Goal: Task Accomplishment & Management: Manage account settings

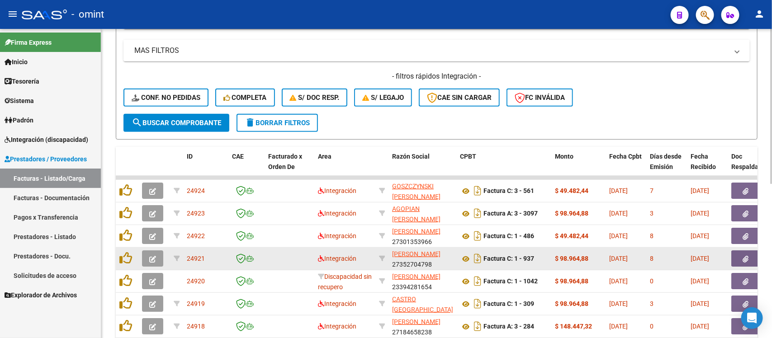
scroll to position [140, 0]
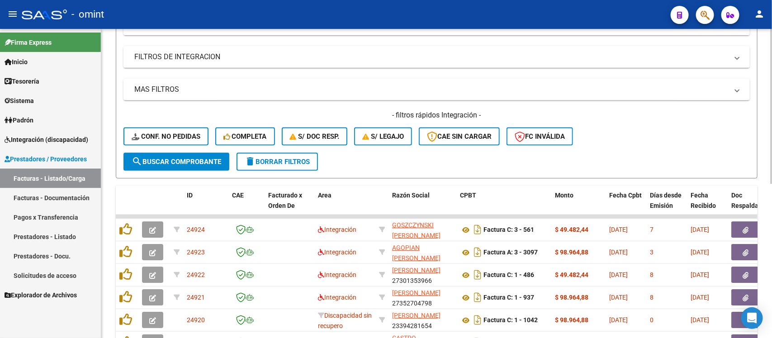
click at [162, 146] on div "- filtros rápidos Integración - Conf. no pedidas Completa S/ Doc Resp. S/ legaj…" at bounding box center [436, 131] width 626 height 42
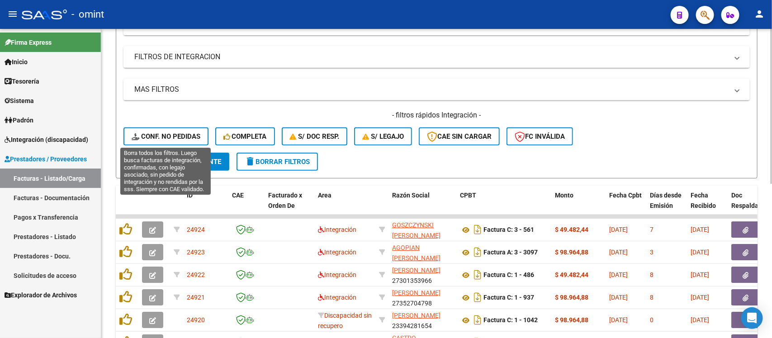
click at [164, 141] on button "Conf. no pedidas" at bounding box center [165, 136] width 85 height 18
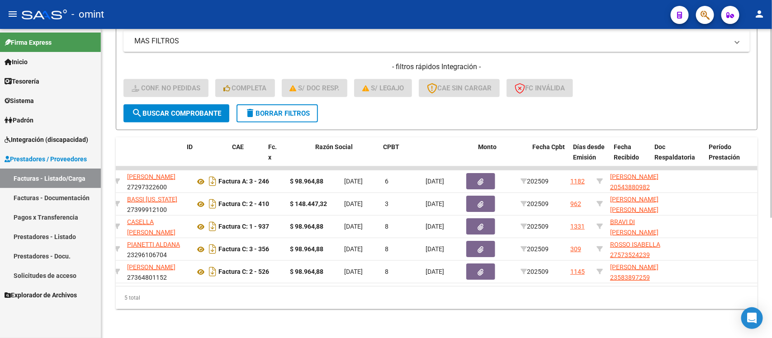
scroll to position [0, 0]
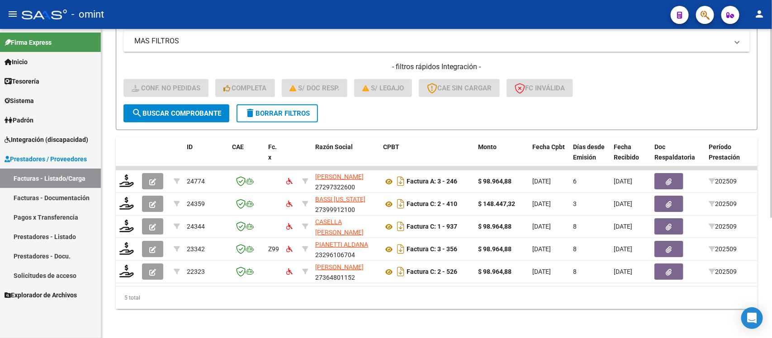
click at [284, 111] on button "delete Borrar Filtros" at bounding box center [276, 113] width 81 height 18
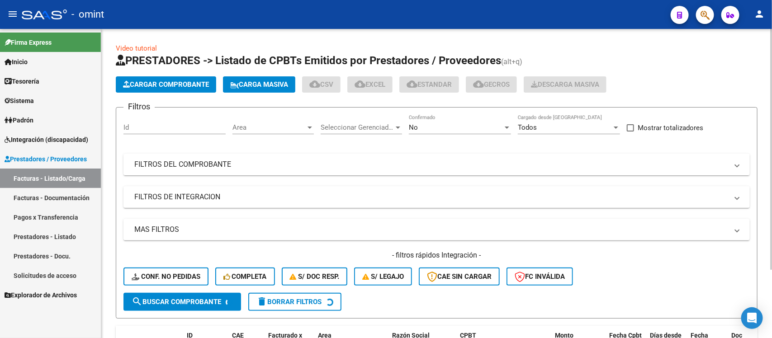
click at [177, 121] on div "Id" at bounding box center [174, 124] width 102 height 19
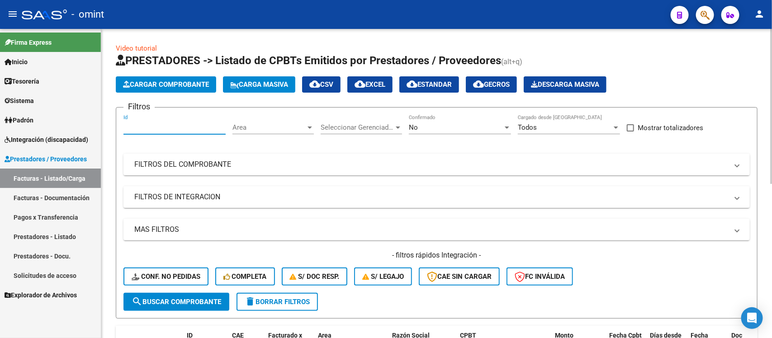
paste input "24265"
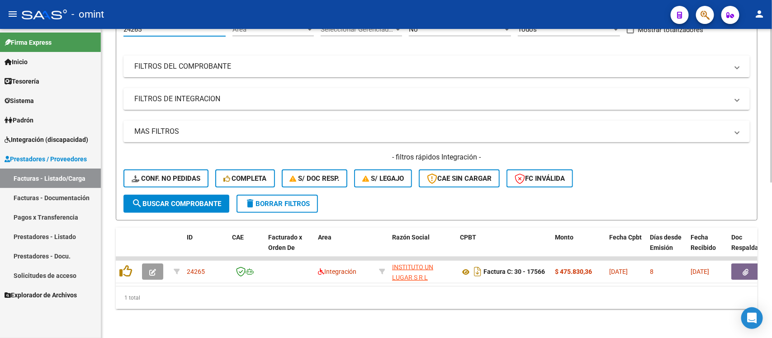
scroll to position [106, 0]
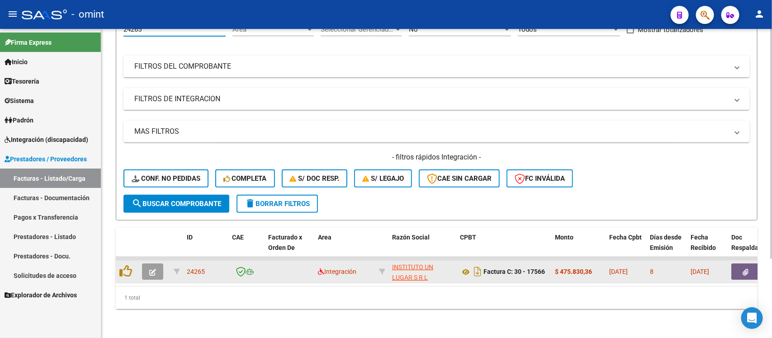
type input "24265"
click at [152, 270] on datatable-body-cell at bounding box center [154, 272] width 32 height 22
click at [152, 269] on icon "button" at bounding box center [152, 272] width 7 height 7
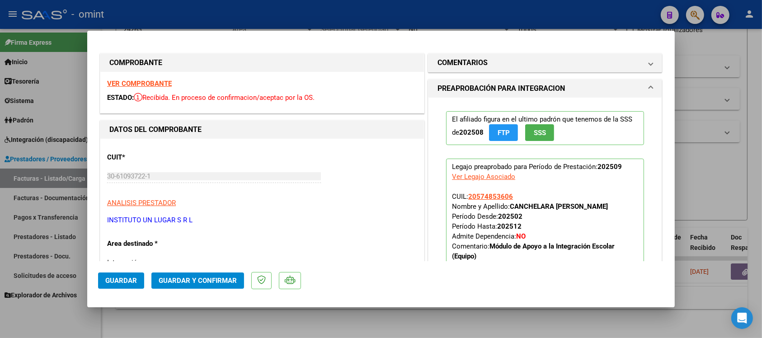
click at [143, 85] on strong "VER COMPROBANTE" at bounding box center [139, 84] width 65 height 8
click at [181, 288] on button "Guardar y Confirmar" at bounding box center [197, 281] width 93 height 16
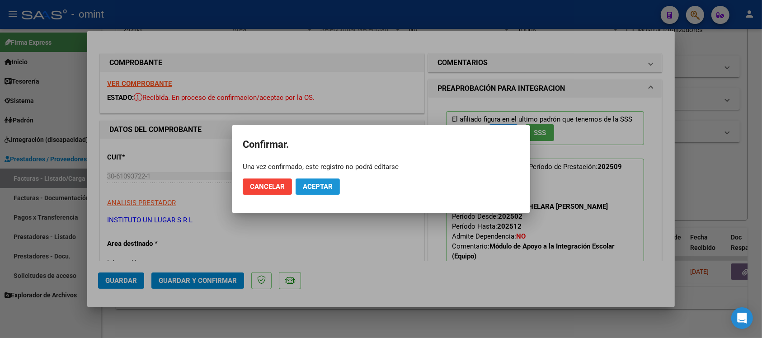
click at [311, 185] on span "Aceptar" at bounding box center [318, 187] width 30 height 8
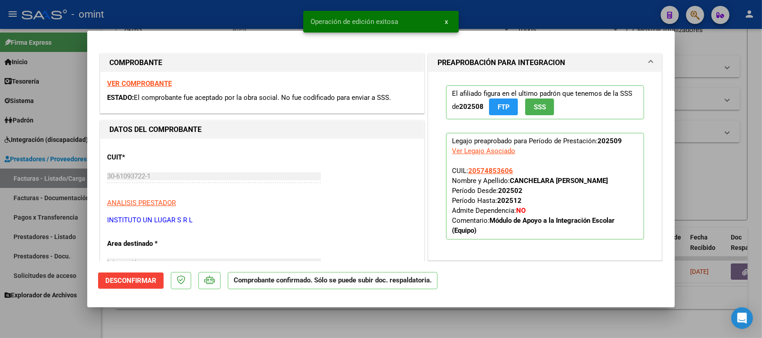
click at [234, 15] on div at bounding box center [381, 169] width 762 height 338
type input "$ 0,00"
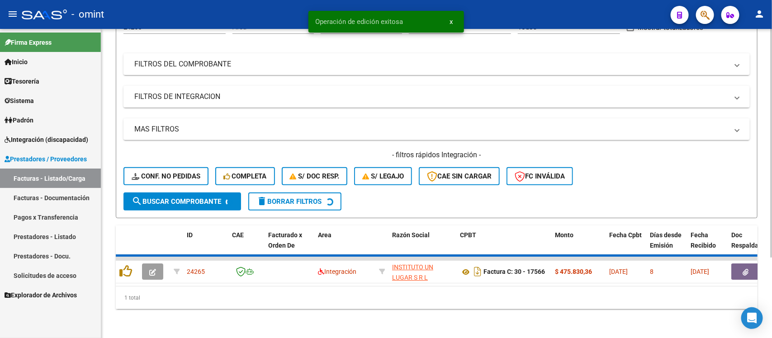
scroll to position [89, 0]
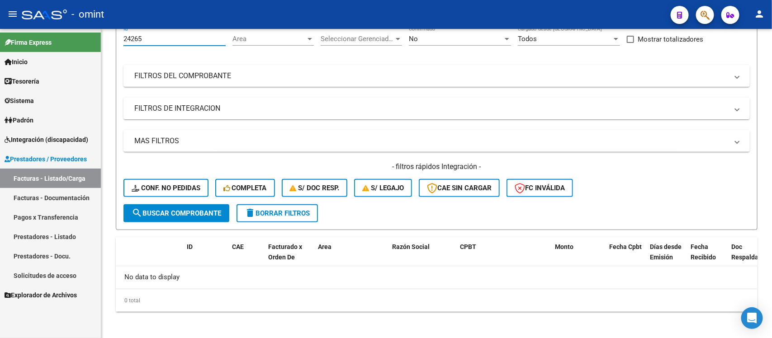
drag, startPoint x: 159, startPoint y: 39, endPoint x: 101, endPoint y: 46, distance: 58.7
click at [101, 46] on mat-sidenav-container "Firma Express Inicio Calendario SSS Instructivos Contacto OS Tesorería Extracto…" at bounding box center [386, 183] width 772 height 309
paste input "33"
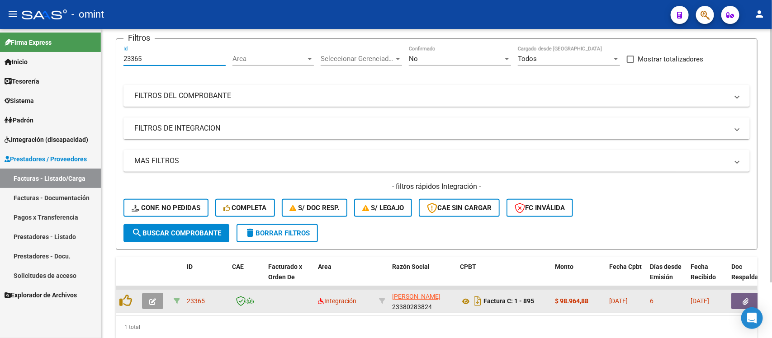
scroll to position [89, 0]
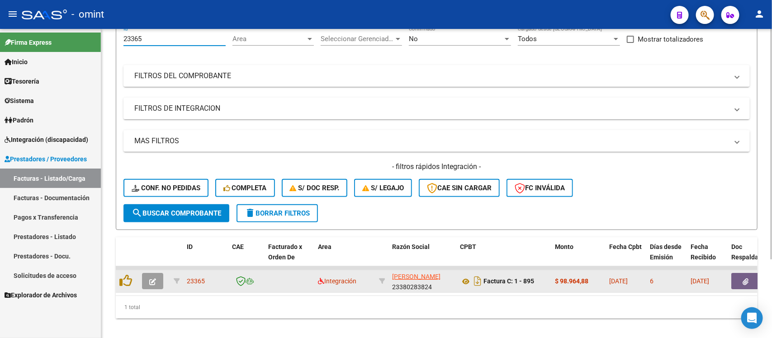
type input "23365"
click at [151, 278] on icon "button" at bounding box center [152, 281] width 7 height 7
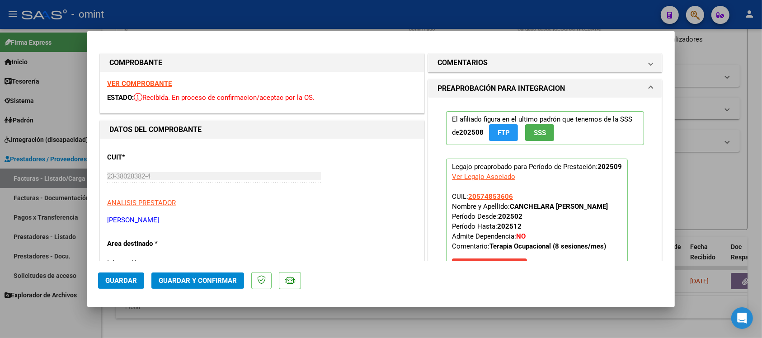
click at [139, 80] on strong "VER COMPROBANTE" at bounding box center [139, 84] width 65 height 8
click at [208, 284] on span "Guardar y Confirmar" at bounding box center [198, 281] width 78 height 8
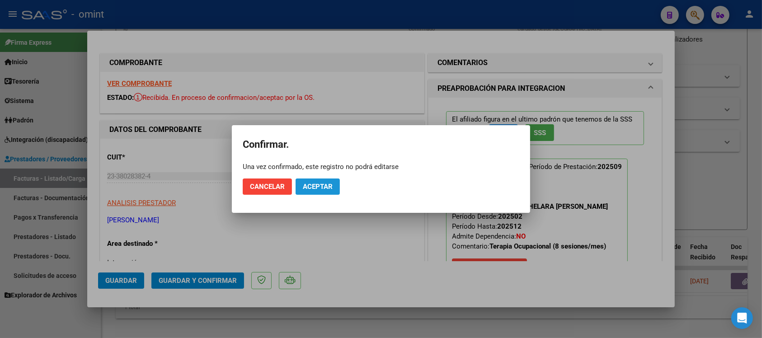
click at [323, 183] on span "Aceptar" at bounding box center [318, 187] width 30 height 8
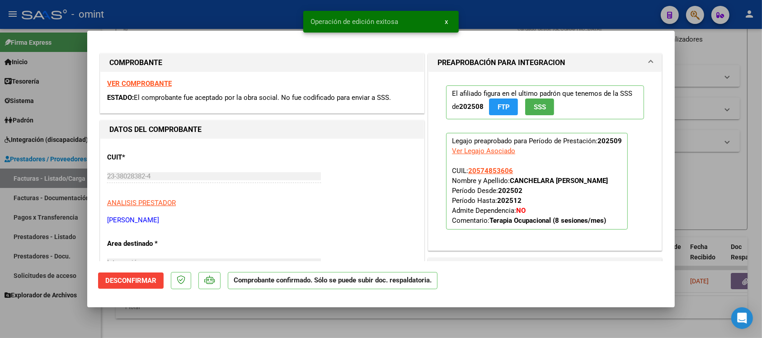
click at [206, 10] on div at bounding box center [381, 169] width 762 height 338
type input "$ 0,00"
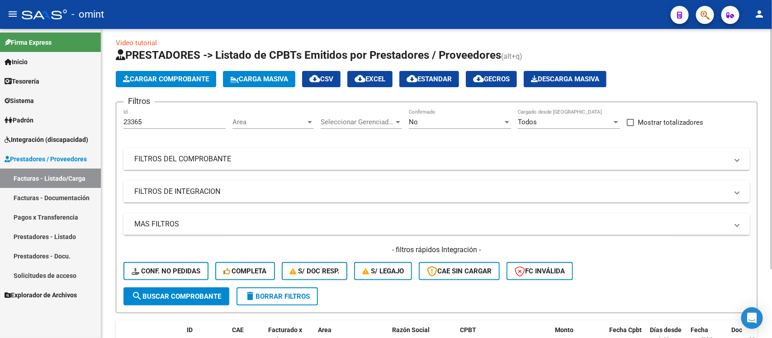
scroll to position [0, 0]
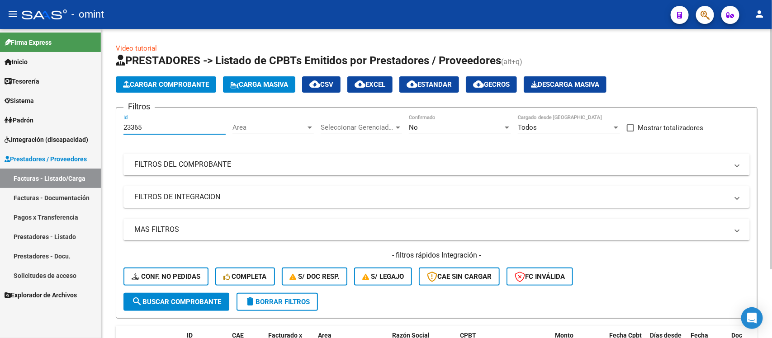
drag, startPoint x: 149, startPoint y: 123, endPoint x: 108, endPoint y: 119, distance: 41.8
click at [108, 119] on div "Video tutorial PRESTADORES -> Listado de CPBTs Emitidos por Prestadores / Prove…" at bounding box center [436, 229] width 670 height 401
paste input "2614"
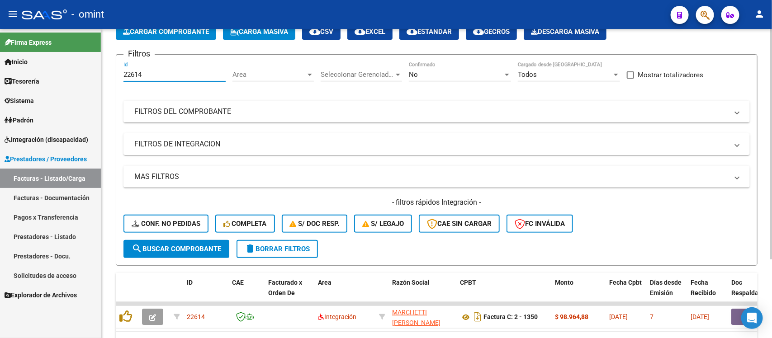
scroll to position [106, 0]
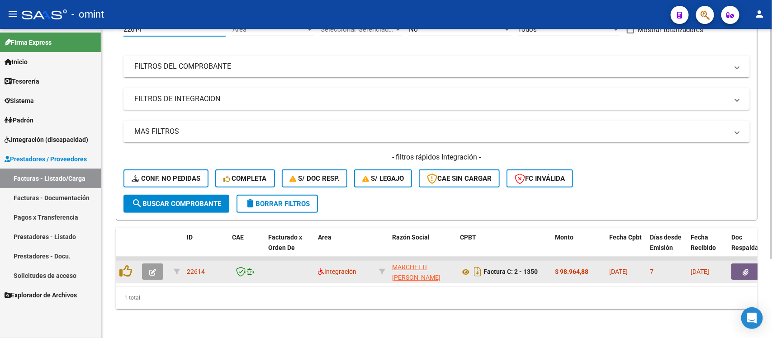
type input "22614"
click at [159, 264] on button "button" at bounding box center [152, 272] width 21 height 16
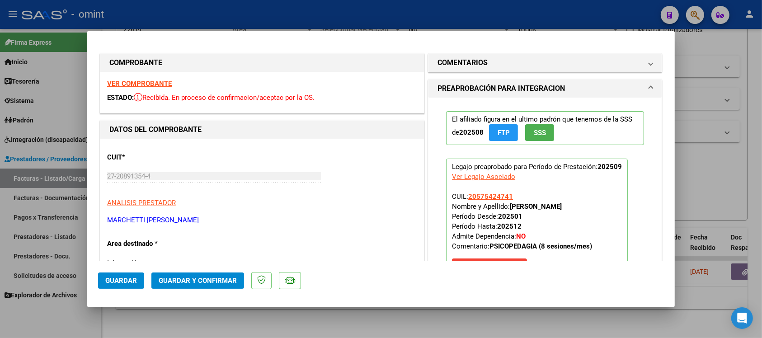
click at [146, 83] on strong "VER COMPROBANTE" at bounding box center [139, 84] width 65 height 8
click at [211, 280] on span "Guardar y Confirmar" at bounding box center [198, 281] width 78 height 8
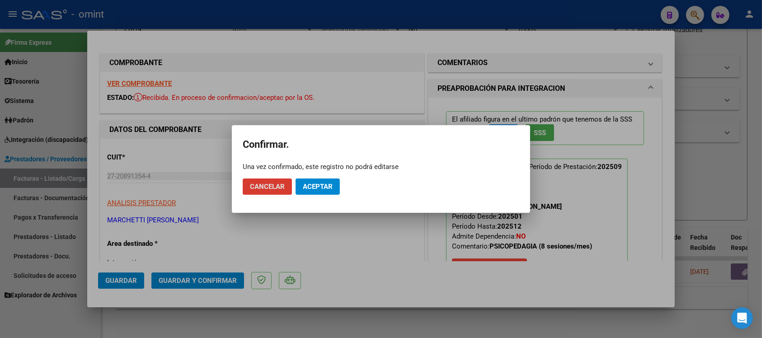
click at [318, 191] on button "Aceptar" at bounding box center [318, 187] width 44 height 16
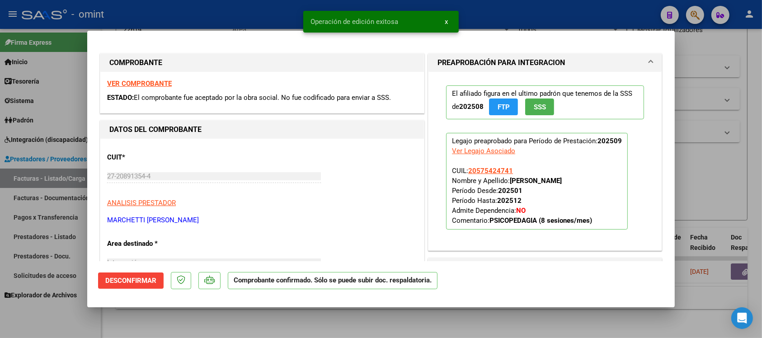
click at [261, 4] on div at bounding box center [381, 169] width 762 height 338
type input "$ 0,00"
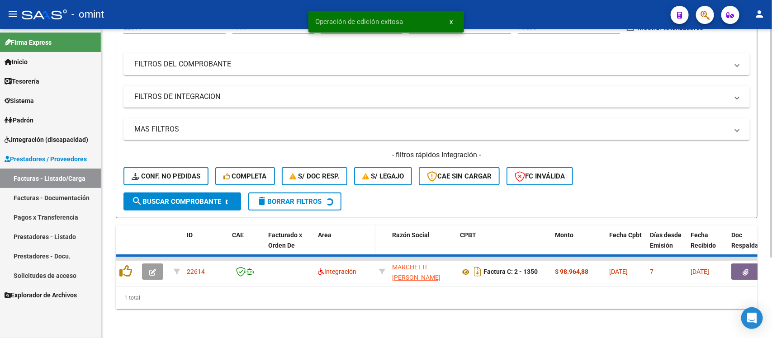
scroll to position [89, 0]
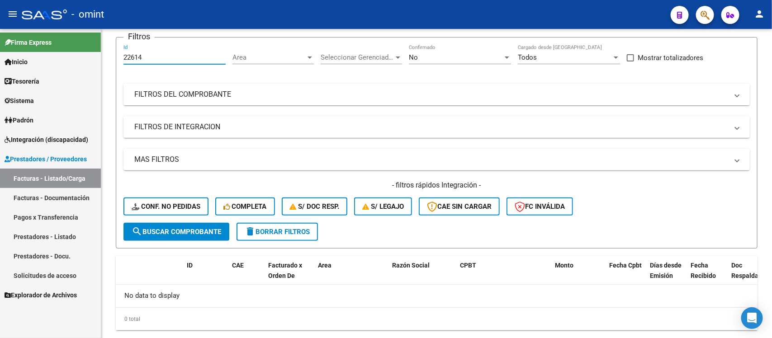
drag, startPoint x: 170, startPoint y: 35, endPoint x: 82, endPoint y: 42, distance: 88.5
click at [82, 42] on mat-sidenav-container "Firma Express Inicio Calendario SSS Instructivos Contacto OS Tesorería Extracto…" at bounding box center [386, 183] width 772 height 309
paste input "019"
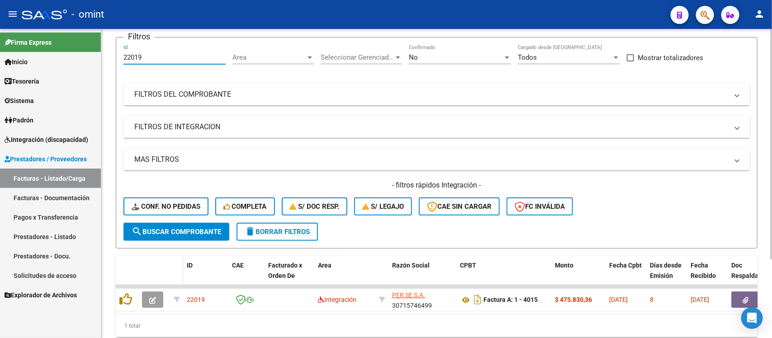
scroll to position [106, 0]
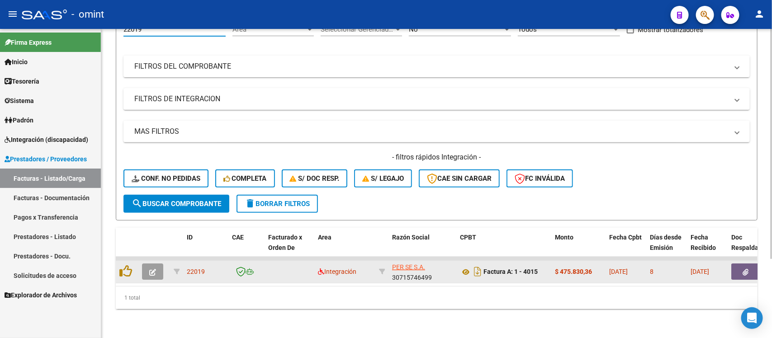
type input "22019"
click at [154, 264] on button "button" at bounding box center [152, 272] width 21 height 16
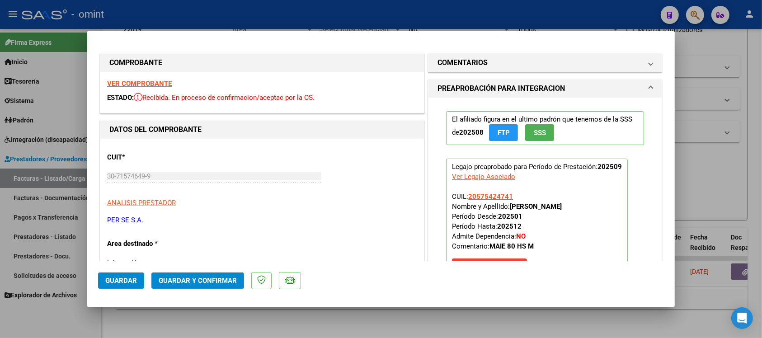
click at [137, 80] on strong "VER COMPROBANTE" at bounding box center [139, 84] width 65 height 8
click at [208, 277] on span "Guardar y Confirmar" at bounding box center [198, 281] width 78 height 8
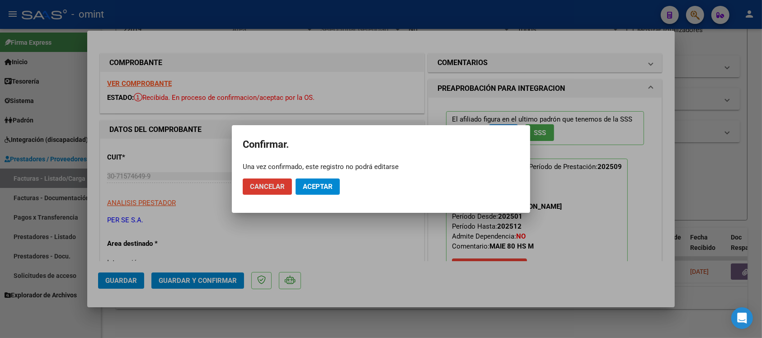
click at [326, 189] on span "Aceptar" at bounding box center [318, 187] width 30 height 8
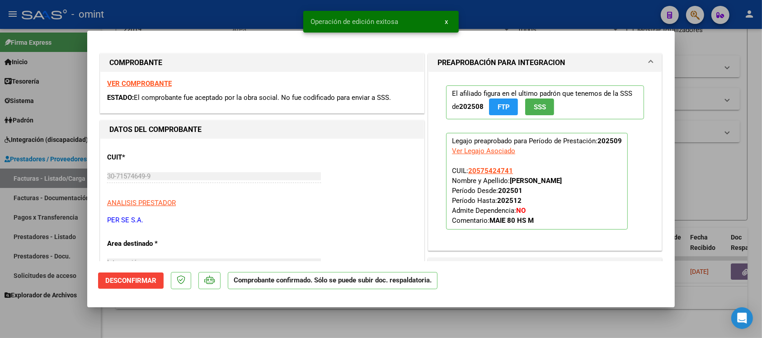
click at [189, 17] on div at bounding box center [381, 169] width 762 height 338
type input "$ 0,00"
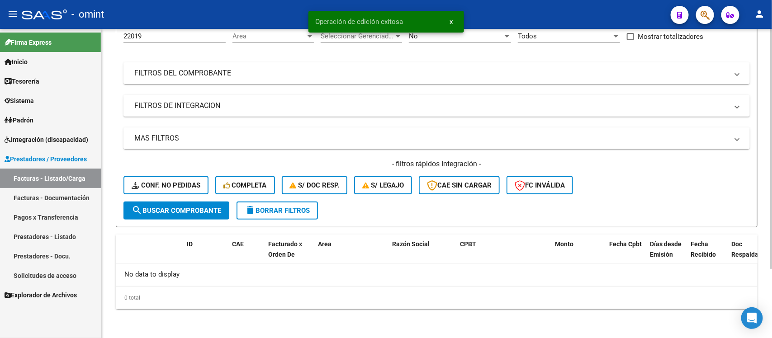
scroll to position [89, 0]
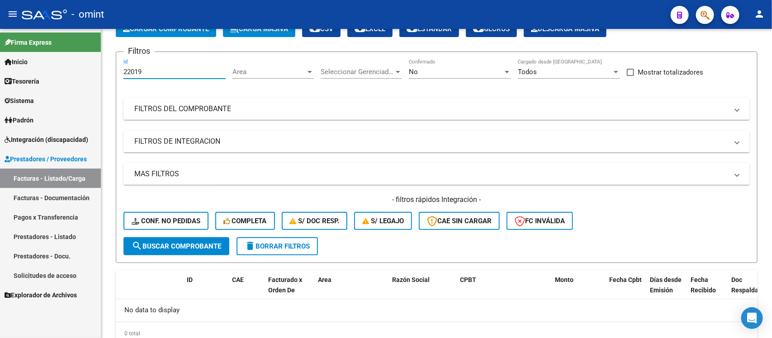
drag, startPoint x: 152, startPoint y: 34, endPoint x: 90, endPoint y: 34, distance: 61.9
click at [90, 34] on mat-sidenav-container "Firma Express Inicio Calendario SSS Instructivos Contacto OS Tesorería Extracto…" at bounding box center [386, 183] width 772 height 309
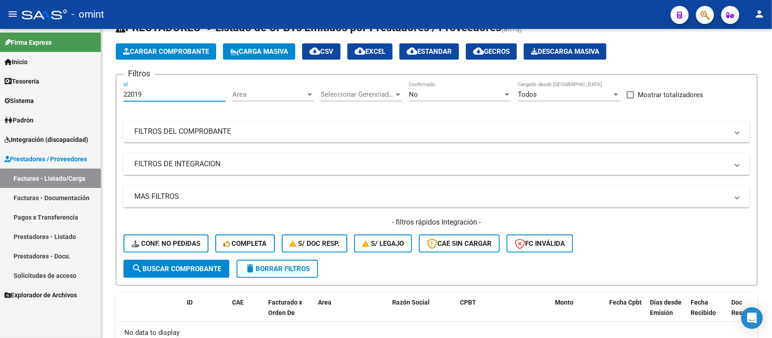
paste input "1960"
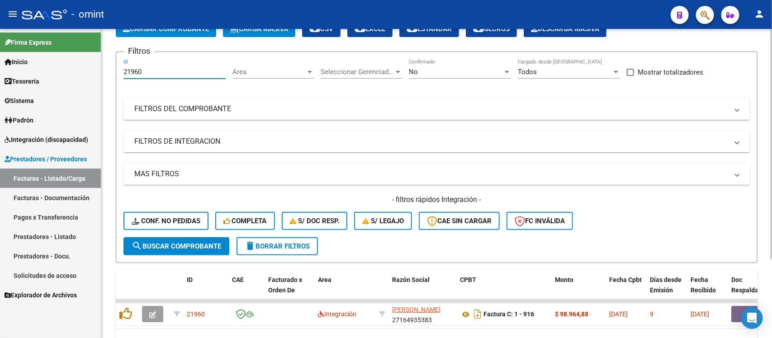
scroll to position [106, 0]
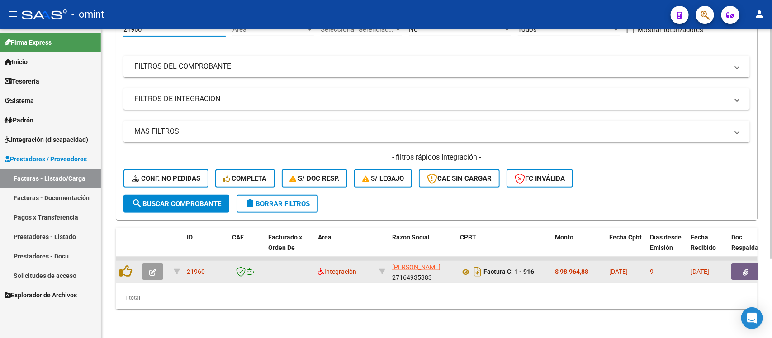
type input "21960"
click at [154, 269] on icon "button" at bounding box center [152, 272] width 7 height 7
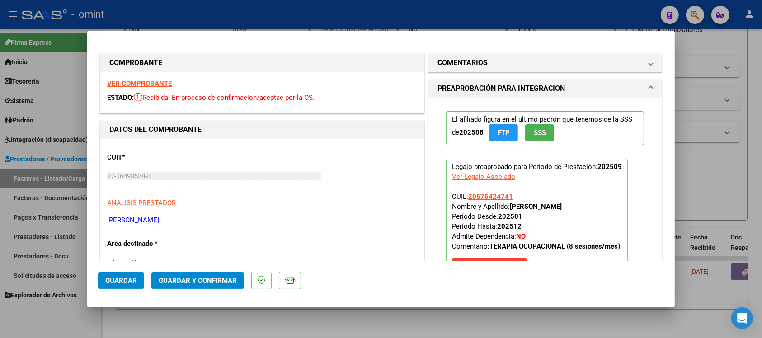
click at [145, 80] on strong "VER COMPROBANTE" at bounding box center [139, 84] width 65 height 8
click at [231, 277] on span "Guardar y Confirmar" at bounding box center [198, 281] width 78 height 8
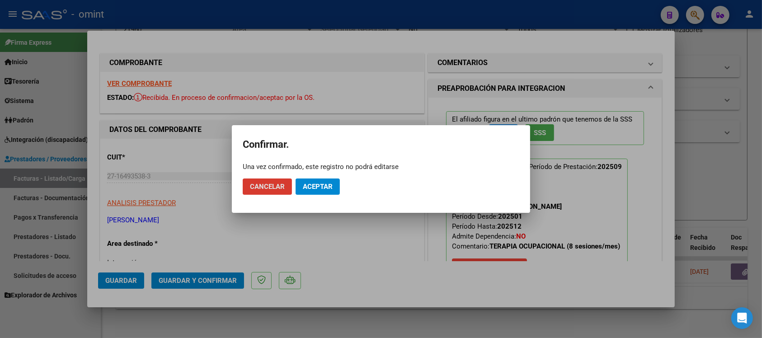
click at [311, 184] on span "Aceptar" at bounding box center [318, 187] width 30 height 8
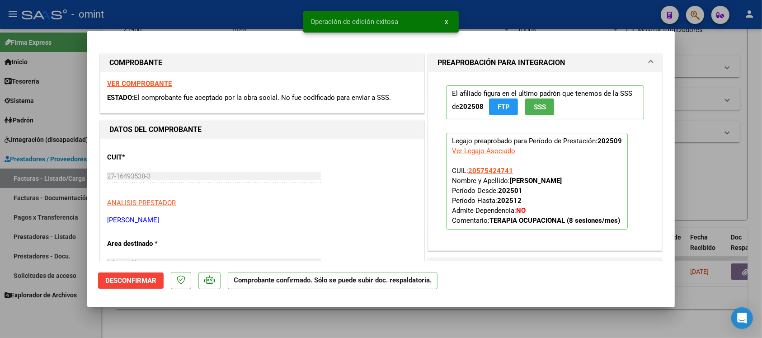
click at [179, 15] on div at bounding box center [381, 169] width 762 height 338
type input "$ 0,00"
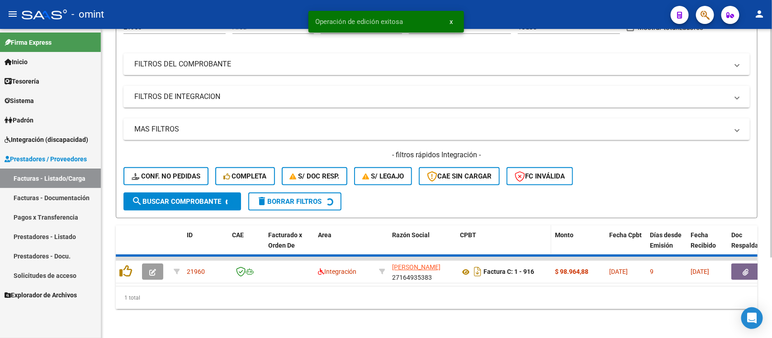
scroll to position [89, 0]
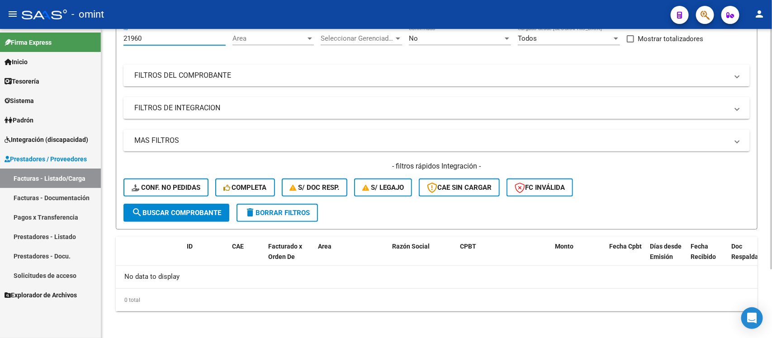
drag, startPoint x: 160, startPoint y: 37, endPoint x: 118, endPoint y: 43, distance: 43.4
click at [118, 43] on form "Filtros 21960 Id Area Area Seleccionar Gerenciador Seleccionar Gerenciador No C…" at bounding box center [437, 124] width 642 height 212
paste input "4366"
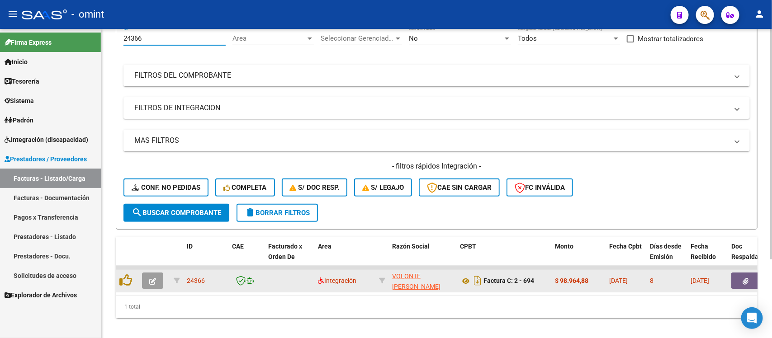
type input "24366"
click at [152, 278] on icon "button" at bounding box center [152, 281] width 7 height 7
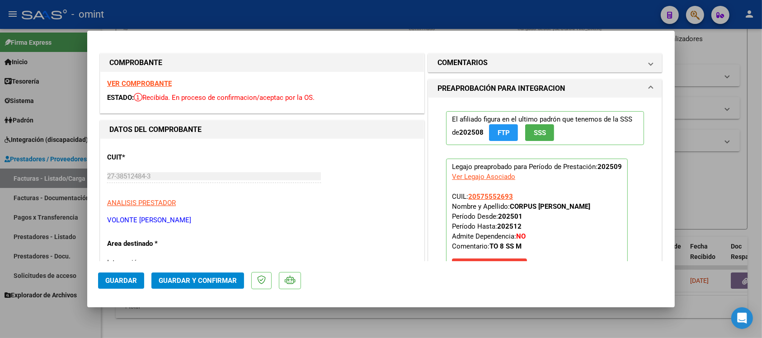
click at [188, 274] on button "Guardar y Confirmar" at bounding box center [197, 281] width 93 height 16
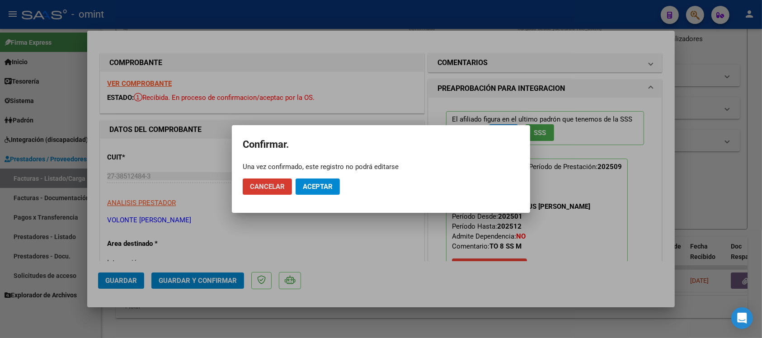
click at [312, 187] on span "Aceptar" at bounding box center [318, 187] width 30 height 8
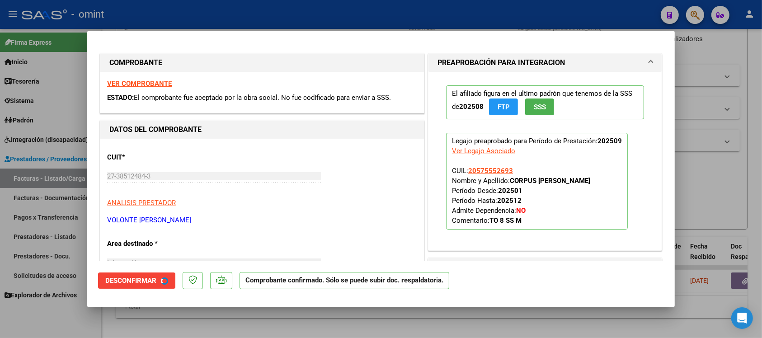
click at [258, 15] on div at bounding box center [381, 169] width 762 height 338
type input "$ 0,00"
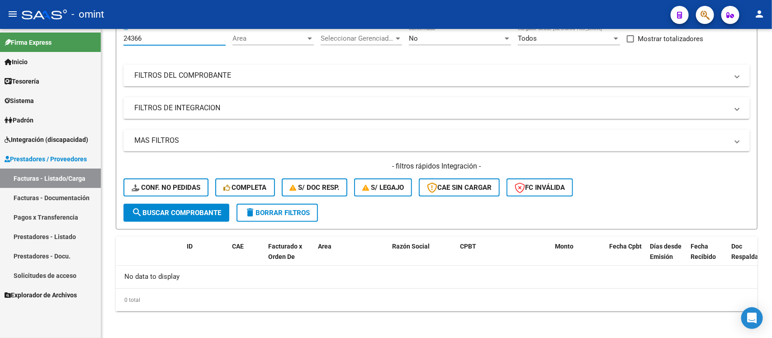
drag, startPoint x: 172, startPoint y: 39, endPoint x: 75, endPoint y: 43, distance: 97.3
click at [75, 43] on mat-sidenav-container "Firma Express Inicio Calendario SSS Instructivos Contacto OS Tesorería Extracto…" at bounding box center [386, 183] width 772 height 309
paste input "12"
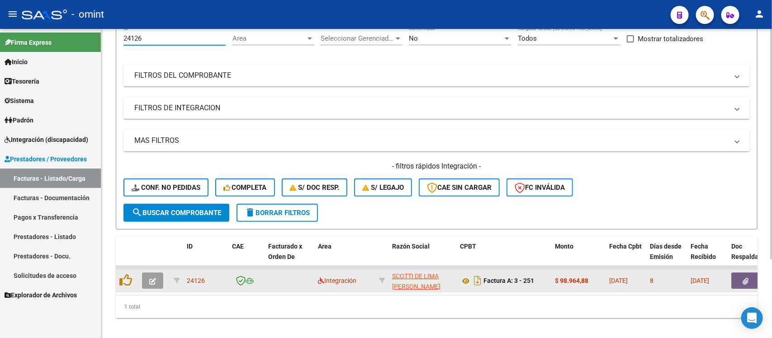
type input "24126"
click at [148, 283] on button "button" at bounding box center [152, 281] width 21 height 16
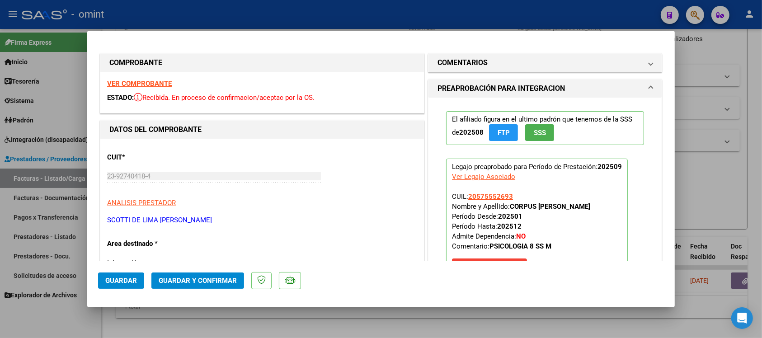
click at [159, 82] on strong "VER COMPROBANTE" at bounding box center [139, 84] width 65 height 8
click at [222, 282] on span "Guardar y Confirmar" at bounding box center [198, 281] width 78 height 8
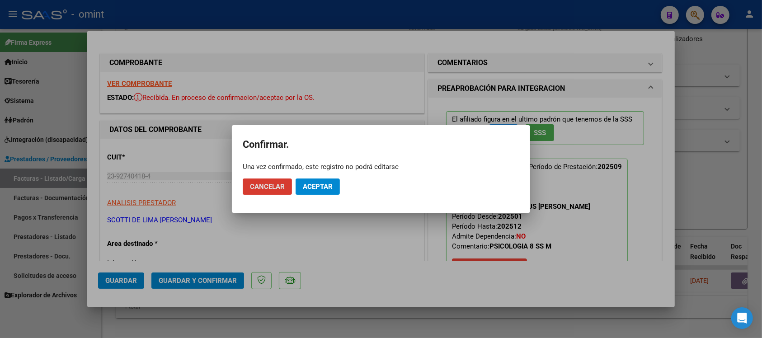
drag, startPoint x: 328, startPoint y: 199, endPoint x: 328, endPoint y: 193, distance: 6.8
click at [328, 198] on mat-dialog-actions "Cancelar Aceptar" at bounding box center [381, 186] width 277 height 31
click at [328, 192] on button "Aceptar" at bounding box center [318, 187] width 44 height 16
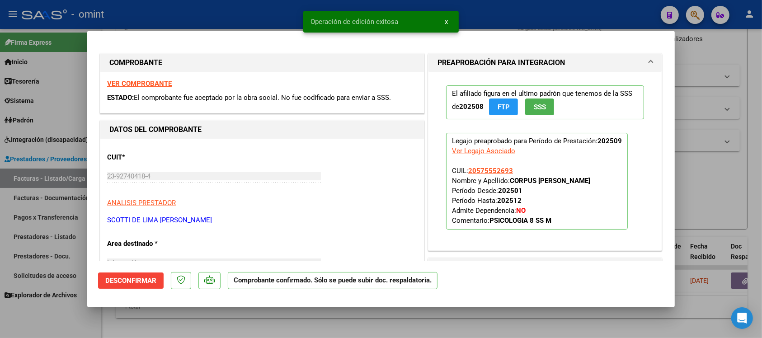
click at [241, 5] on div at bounding box center [381, 169] width 762 height 338
type input "$ 0,00"
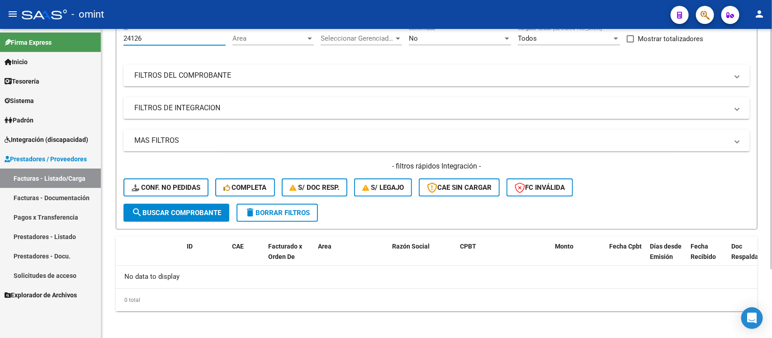
drag, startPoint x: 155, startPoint y: 39, endPoint x: 102, endPoint y: 48, distance: 53.7
click at [102, 48] on div "Video tutorial PRESTADORES -> Listado de CPBTs Emitidos por Prestadores / Prove…" at bounding box center [436, 140] width 670 height 401
paste input "199"
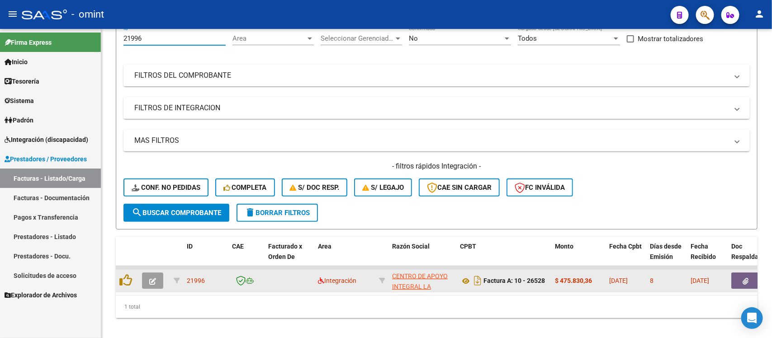
type input "21996"
click at [152, 281] on icon "button" at bounding box center [152, 281] width 7 height 7
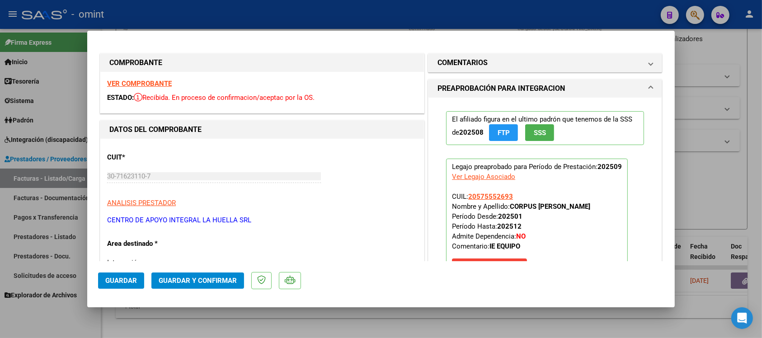
click at [139, 78] on div "VER COMPROBANTE ESTADO: Recibida. En proceso de confirmacion/aceptac por la OS." at bounding box center [262, 92] width 324 height 41
click at [146, 82] on strong "VER COMPROBANTE" at bounding box center [139, 84] width 65 height 8
click at [229, 277] on span "Guardar y Confirmar" at bounding box center [198, 281] width 78 height 8
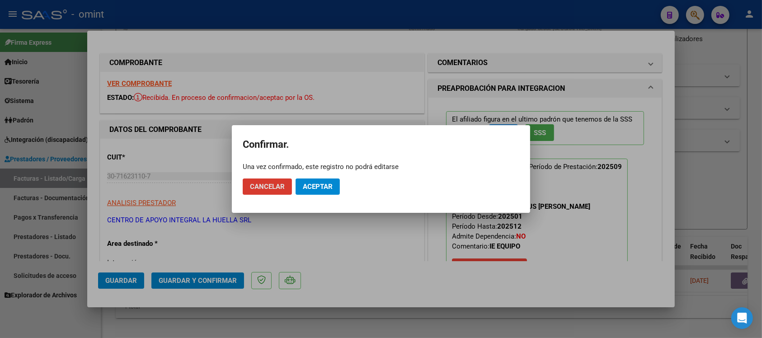
click at [319, 190] on span "Aceptar" at bounding box center [318, 187] width 30 height 8
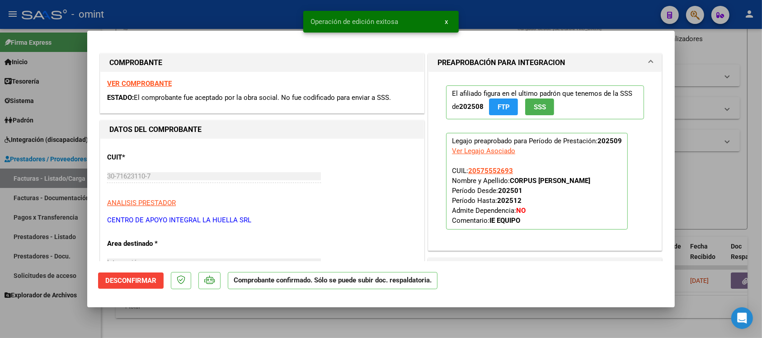
click at [268, 14] on div at bounding box center [381, 169] width 762 height 338
type input "$ 0,00"
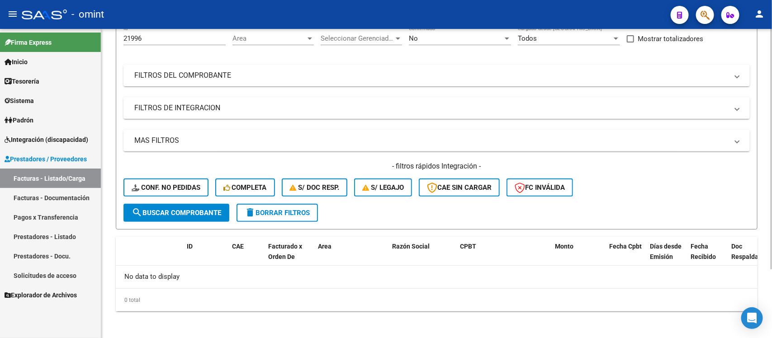
click at [278, 211] on span "delete Borrar Filtros" at bounding box center [277, 213] width 65 height 8
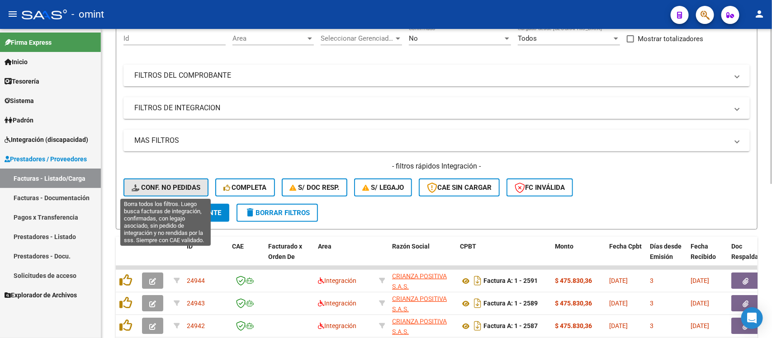
click at [176, 186] on span "Conf. no pedidas" at bounding box center [166, 188] width 69 height 8
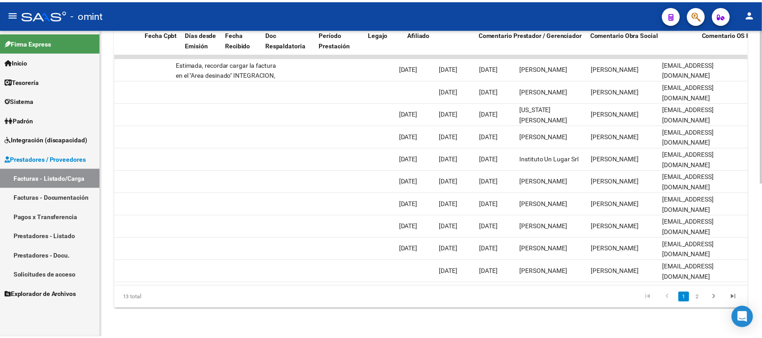
scroll to position [0, 0]
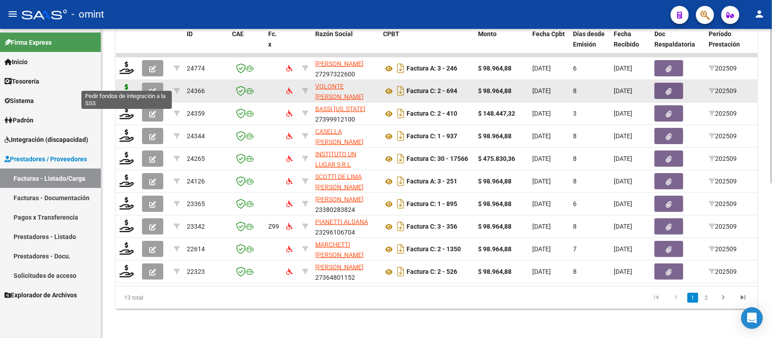
click at [119, 85] on icon at bounding box center [126, 90] width 14 height 13
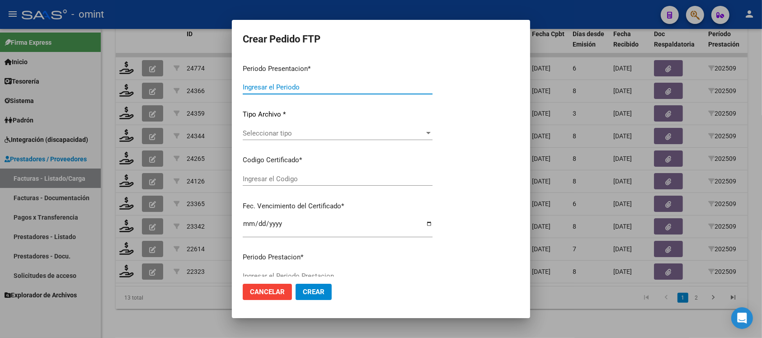
type input "202509"
type input "$ 98.964,88"
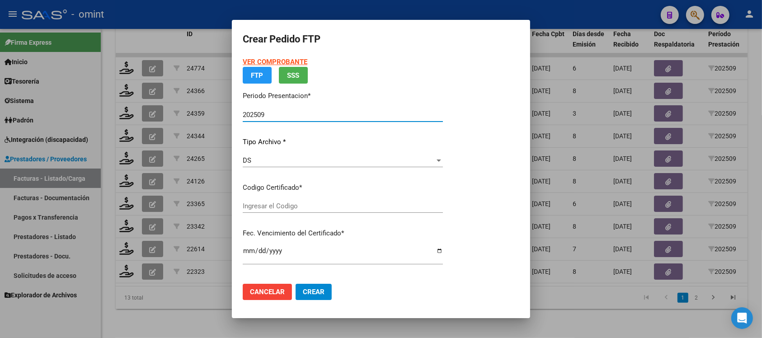
type input "9348226335"
type input "[DATE]"
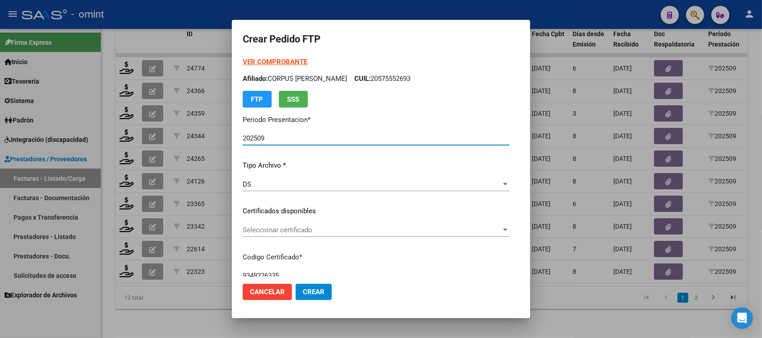
click at [297, 226] on span "Seleccionar certificado" at bounding box center [372, 230] width 259 height 8
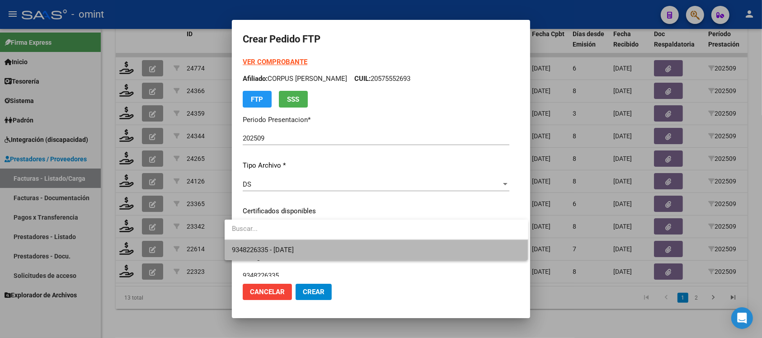
click at [322, 244] on span "9348226335 - [DATE]" at bounding box center [376, 250] width 289 height 20
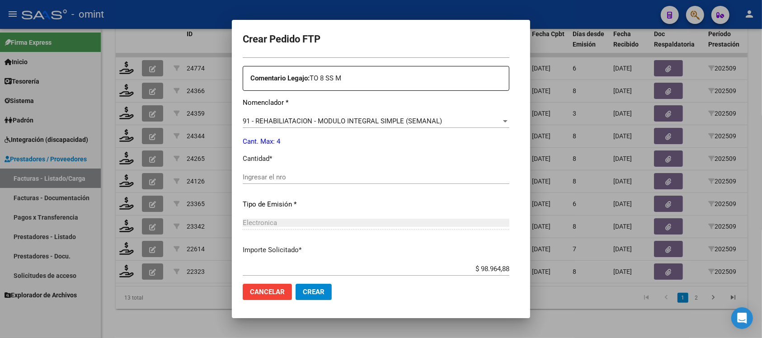
scroll to position [339, 0]
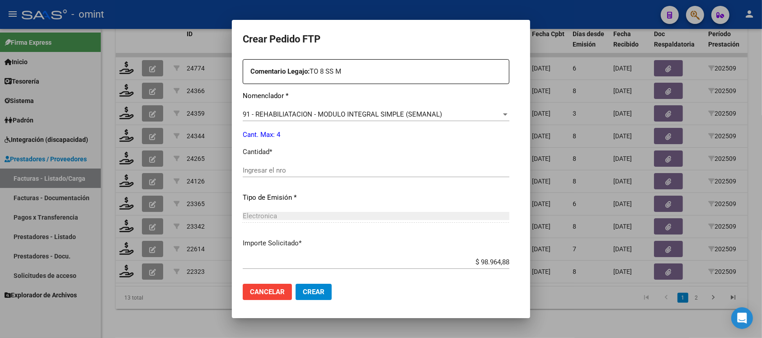
click at [285, 173] on input "Ingresar el nro" at bounding box center [376, 170] width 267 height 8
type input "4"
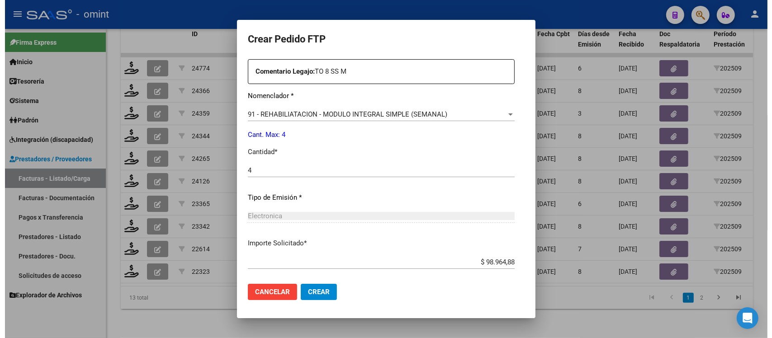
scroll to position [385, 0]
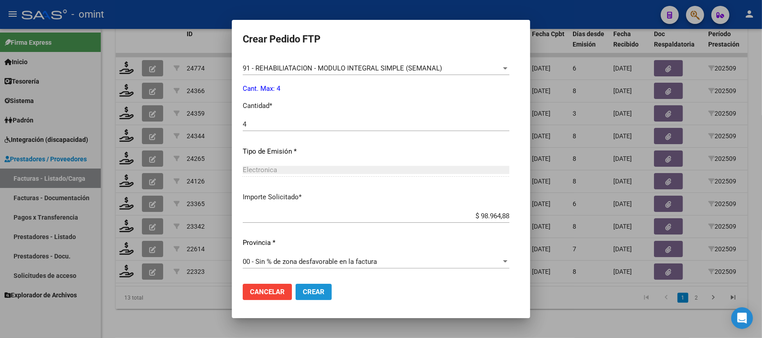
click at [309, 290] on span "Crear" at bounding box center [314, 292] width 22 height 8
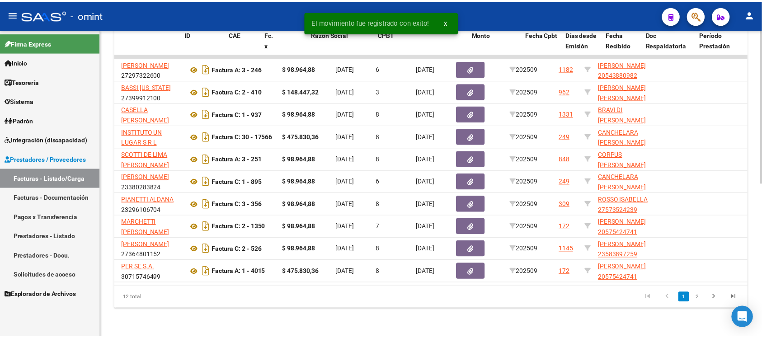
scroll to position [0, 0]
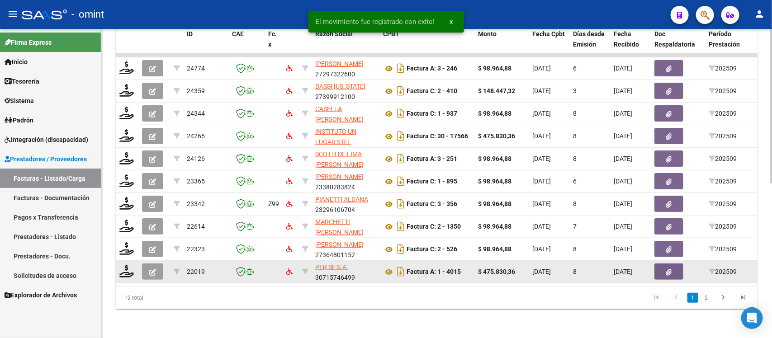
click at [125, 269] on datatable-body-cell at bounding box center [127, 272] width 23 height 22
click at [123, 265] on icon at bounding box center [126, 271] width 14 height 13
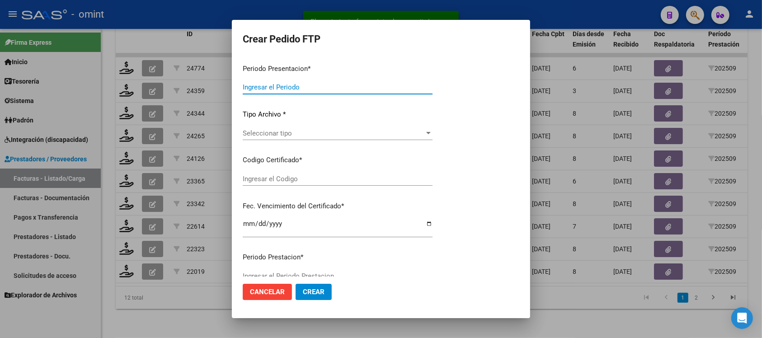
type input "202509"
type input "$ 475.830,36"
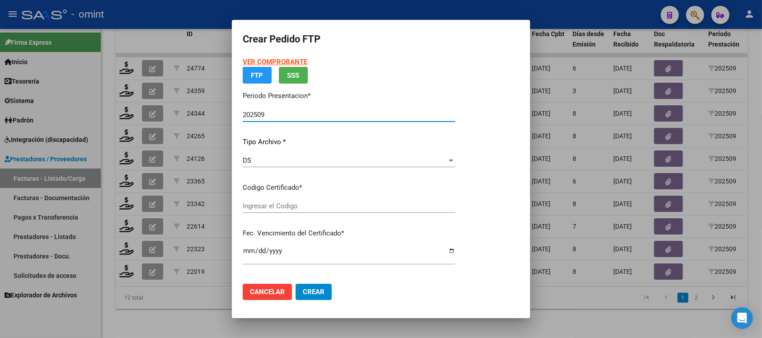
type input "8935605732"
type input "[DATE]"
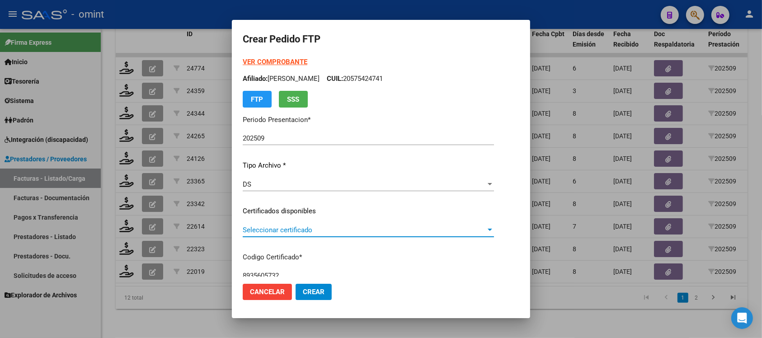
click at [279, 230] on span "Seleccionar certificado" at bounding box center [364, 230] width 243 height 8
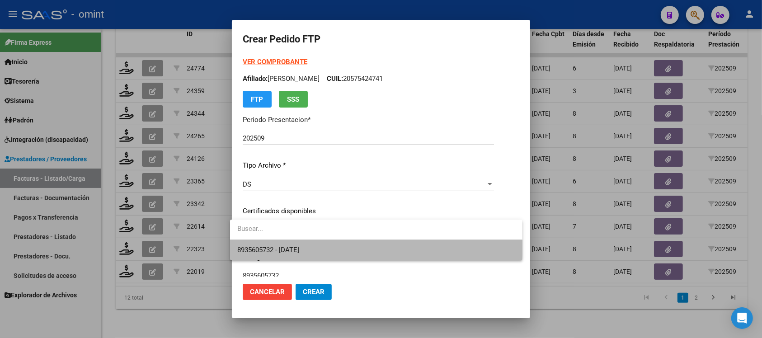
click at [291, 242] on span "8935605732 - [DATE]" at bounding box center [376, 250] width 278 height 20
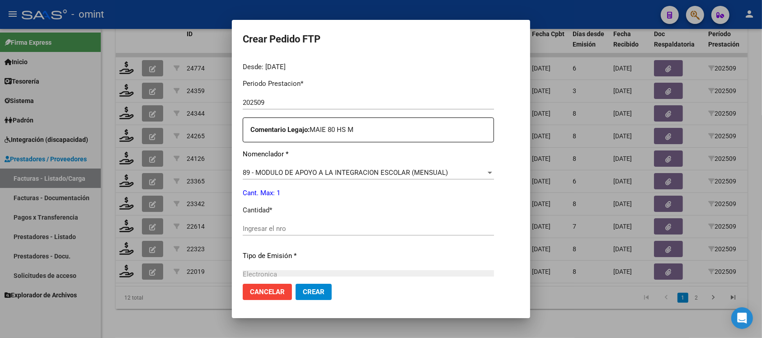
scroll to position [283, 0]
click at [314, 227] on input "Ingresar el nro" at bounding box center [368, 227] width 251 height 8
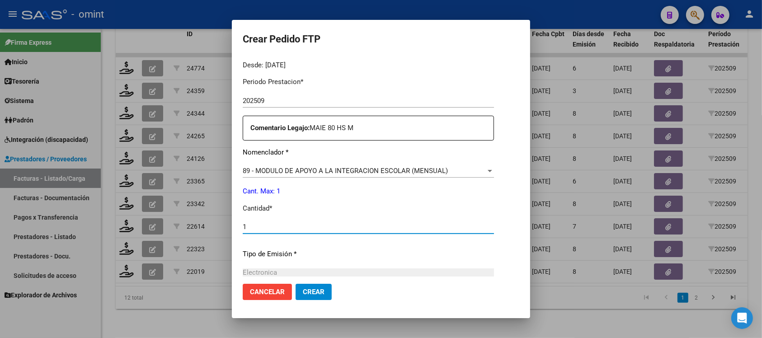
type input "1"
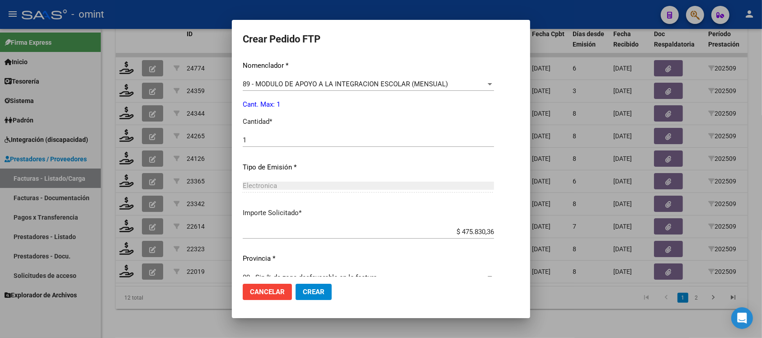
scroll to position [385, 0]
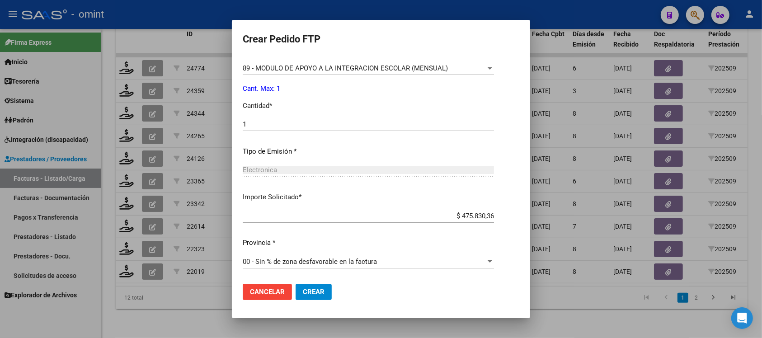
click at [312, 288] on span "Crear" at bounding box center [314, 292] width 22 height 8
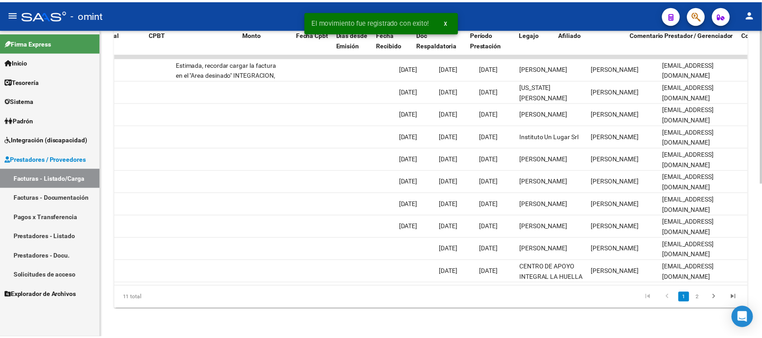
scroll to position [0, 0]
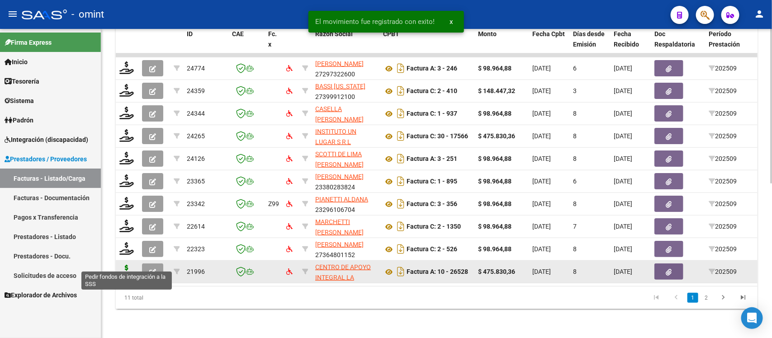
click at [127, 267] on div at bounding box center [126, 272] width 15 height 14
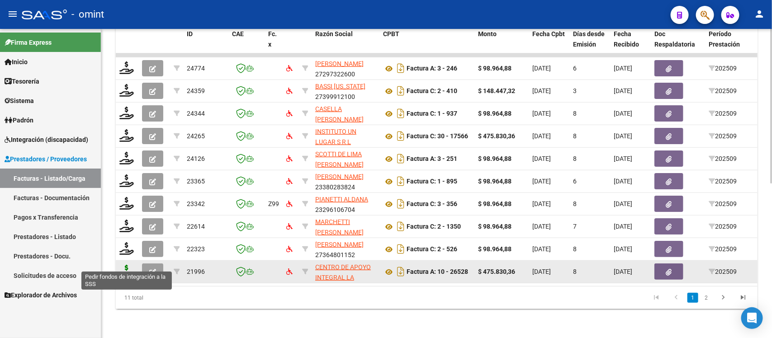
click at [125, 265] on icon at bounding box center [126, 271] width 14 height 13
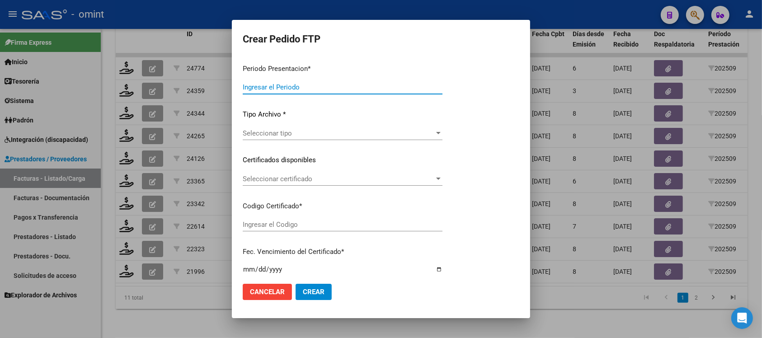
type input "202509"
type input "$ 475.830,36"
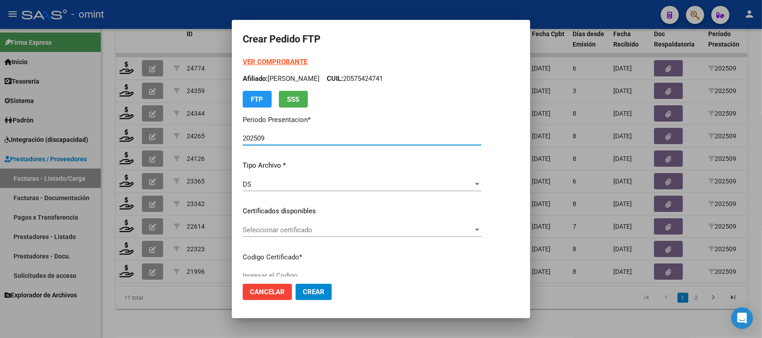
type input "9348226335"
type input "[DATE]"
click at [290, 229] on span "Seleccionar certificado" at bounding box center [372, 230] width 258 height 8
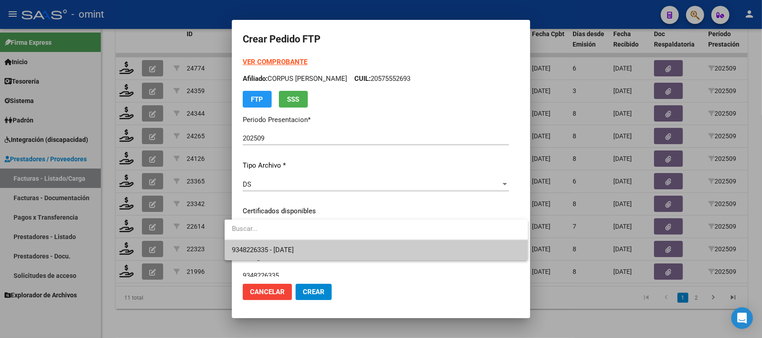
click at [303, 243] on span "9348226335 - [DATE]" at bounding box center [376, 250] width 289 height 20
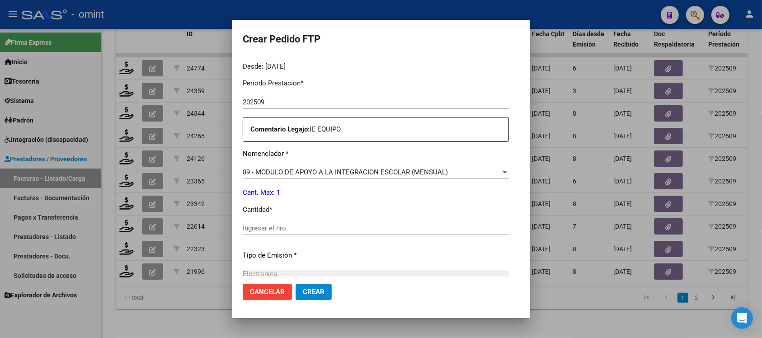
scroll to position [283, 0]
click at [292, 231] on div "Ingresar el nro" at bounding box center [376, 227] width 266 height 14
type input "1"
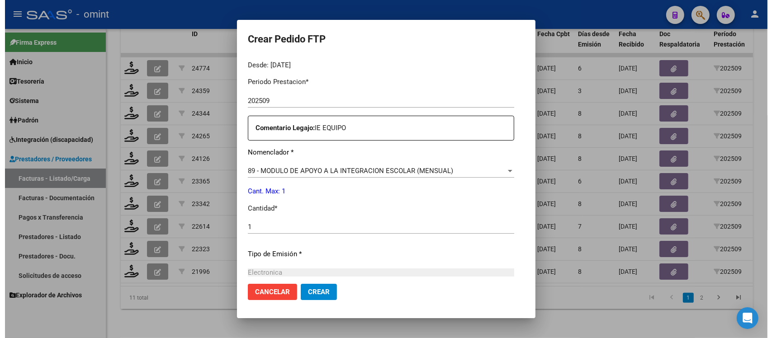
scroll to position [385, 0]
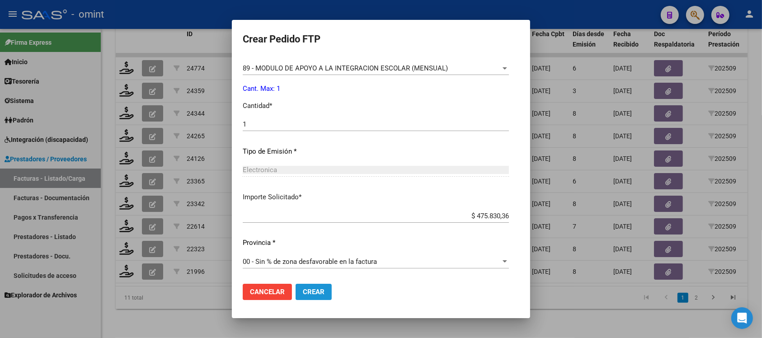
click at [306, 288] on span "Crear" at bounding box center [314, 292] width 22 height 8
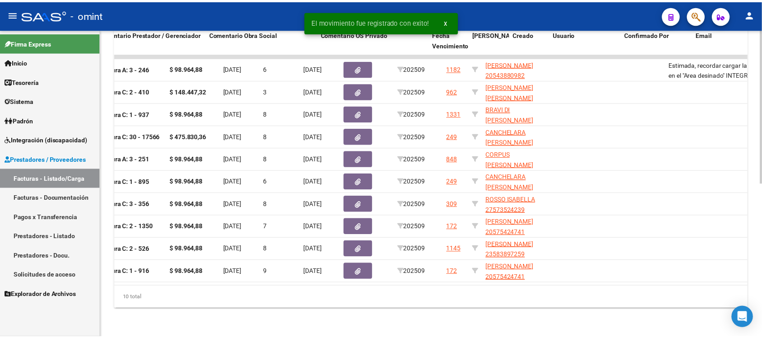
scroll to position [0, 0]
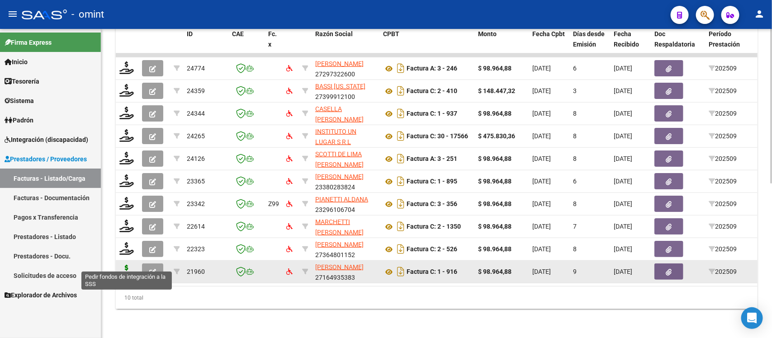
click at [125, 267] on icon at bounding box center [126, 271] width 14 height 13
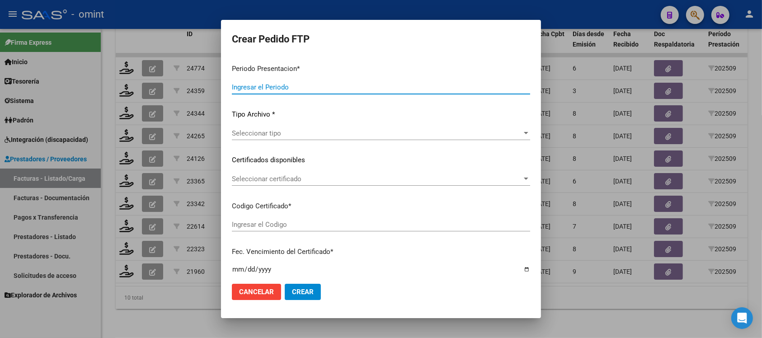
type input "202509"
type input "$ 98.964,88"
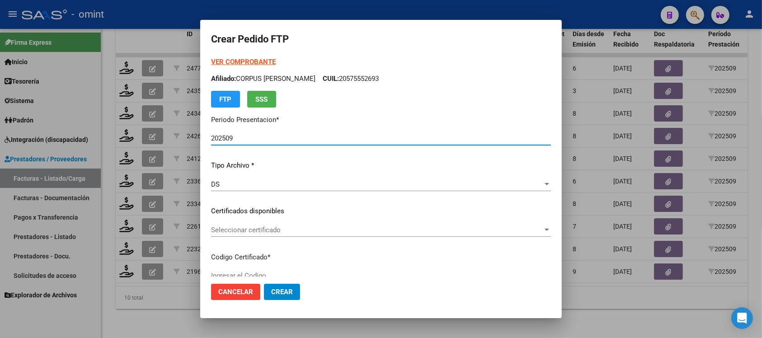
type input "8935605732"
type input "[DATE]"
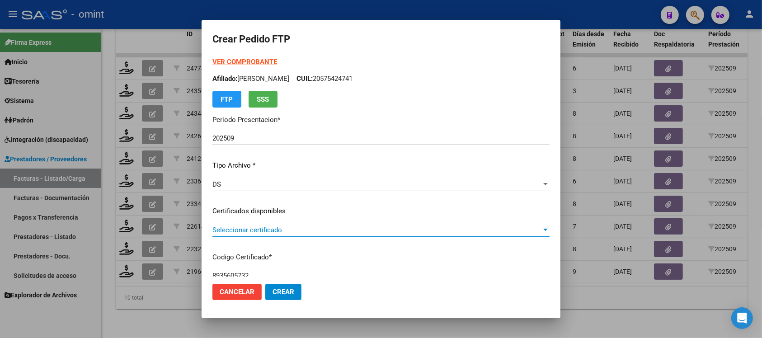
click at [260, 226] on span "Seleccionar certificado" at bounding box center [376, 230] width 329 height 8
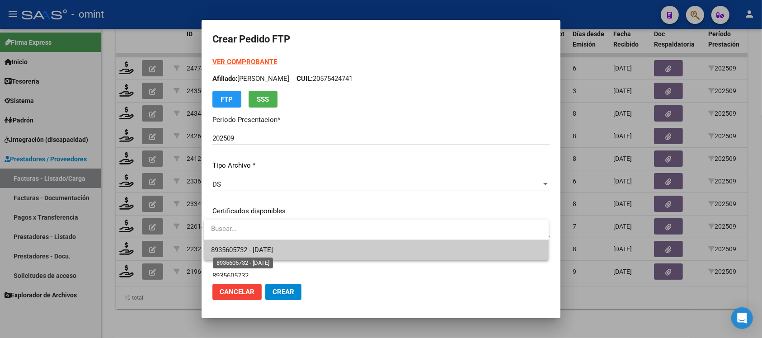
click at [273, 250] on span "8935605732 - [DATE]" at bounding box center [242, 250] width 62 height 8
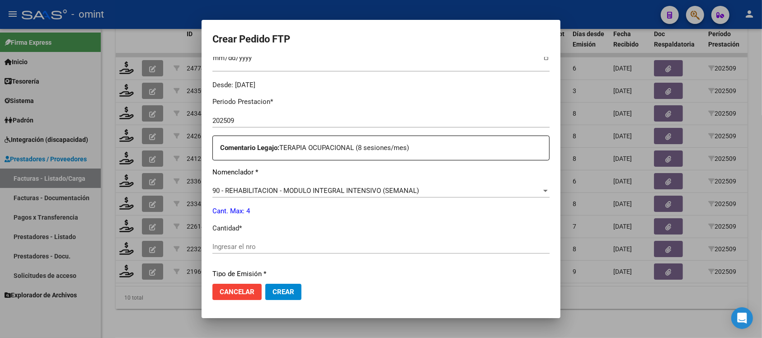
scroll to position [283, 0]
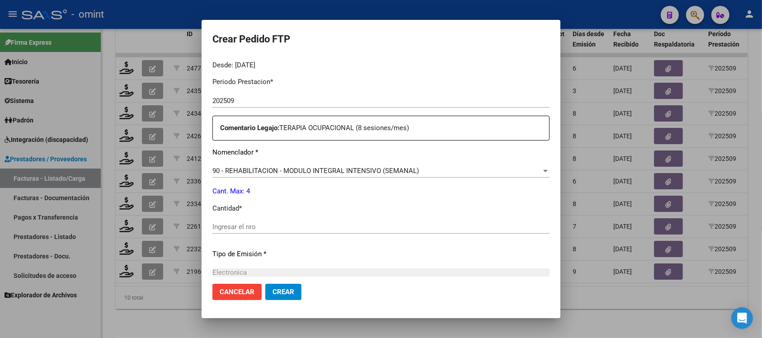
click at [246, 229] on input "Ingresar el nro" at bounding box center [380, 227] width 337 height 8
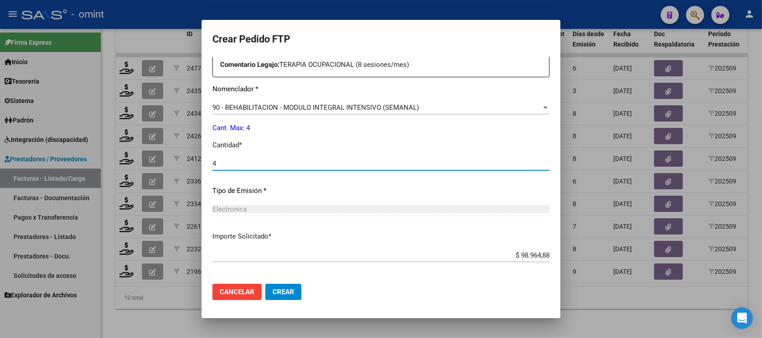
scroll to position [385, 0]
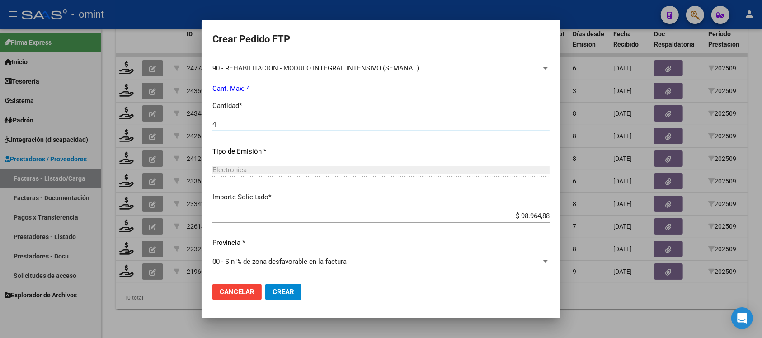
type input "4"
click at [282, 282] on mat-dialog-actions "Cancelar Crear" at bounding box center [380, 292] width 337 height 31
click at [284, 289] on span "Crear" at bounding box center [284, 292] width 22 height 8
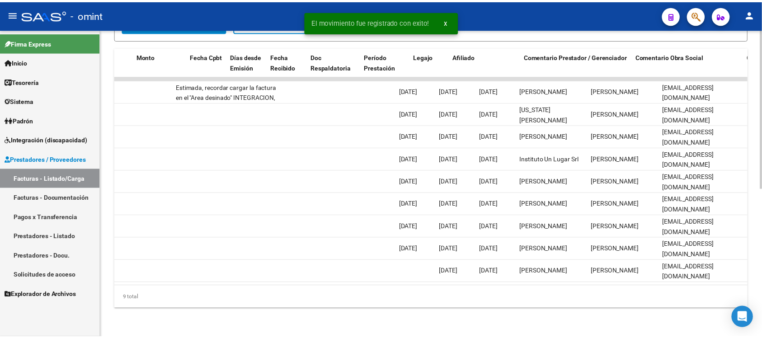
scroll to position [0, 0]
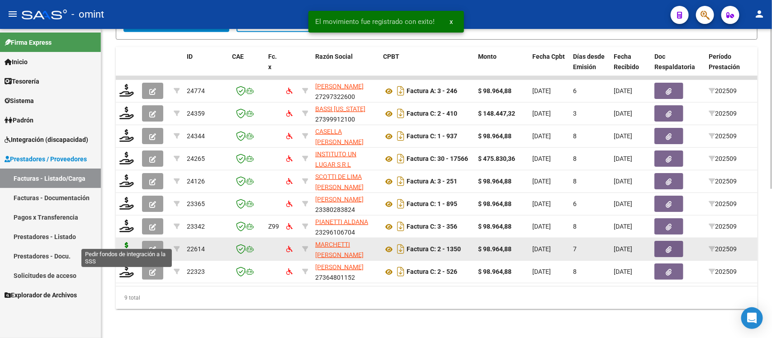
click at [127, 244] on icon at bounding box center [126, 248] width 14 height 13
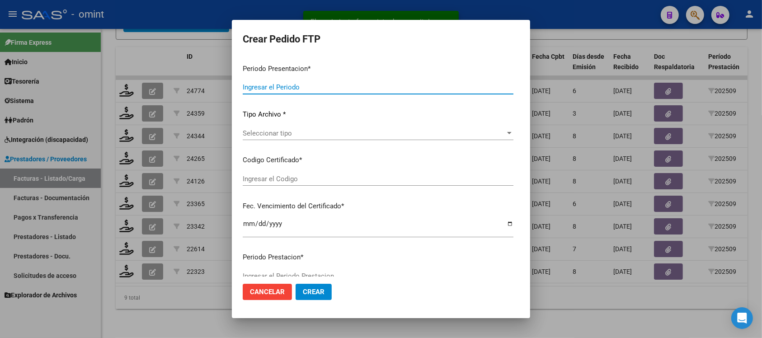
type input "202509"
type input "$ 98.964,88"
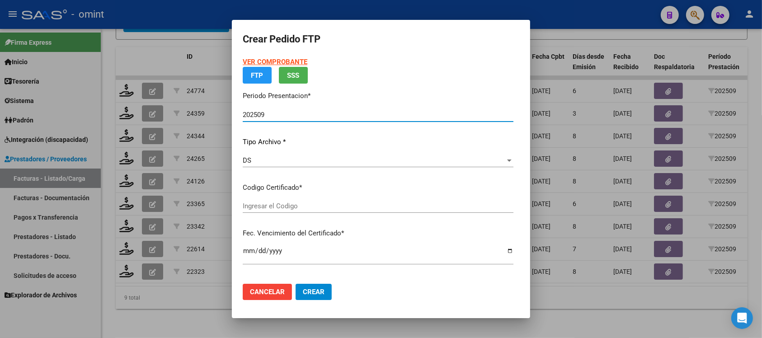
click at [297, 209] on input "Ingresar el Codigo" at bounding box center [378, 206] width 271 height 8
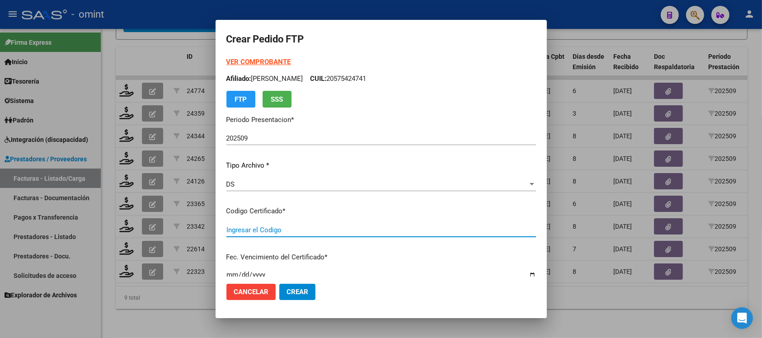
type input "8935605732"
type input "[DATE]"
click at [297, 230] on span "Seleccionar certificado" at bounding box center [378, 230] width 302 height 8
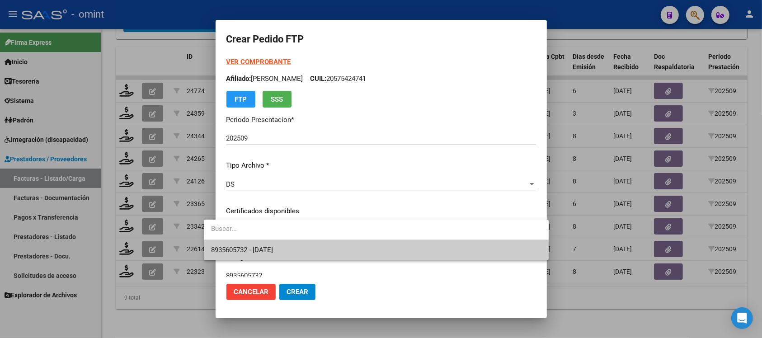
click at [306, 249] on span "8935605732 - [DATE]" at bounding box center [376, 250] width 330 height 20
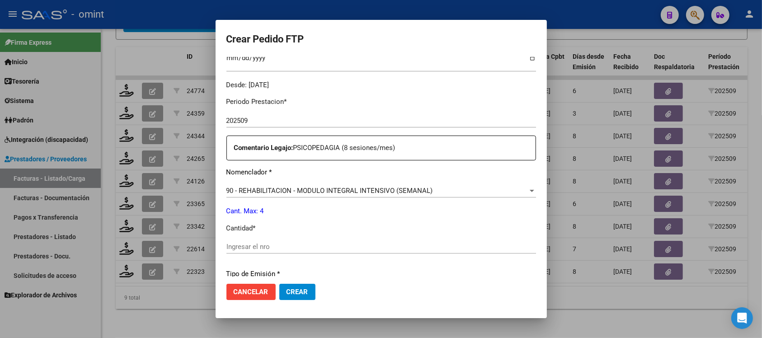
scroll to position [283, 0]
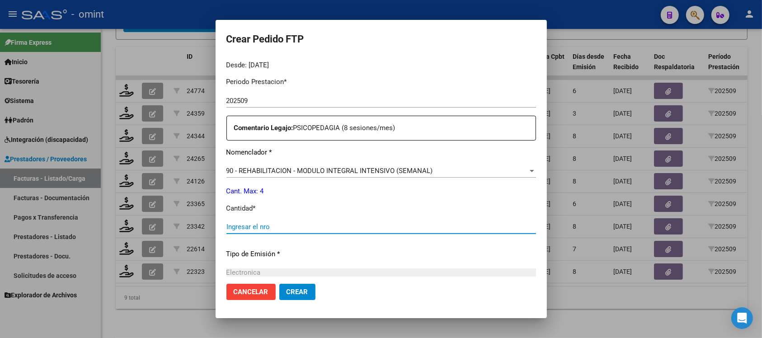
click at [253, 228] on input "Ingresar el nro" at bounding box center [382, 227] width 310 height 8
type input "4"
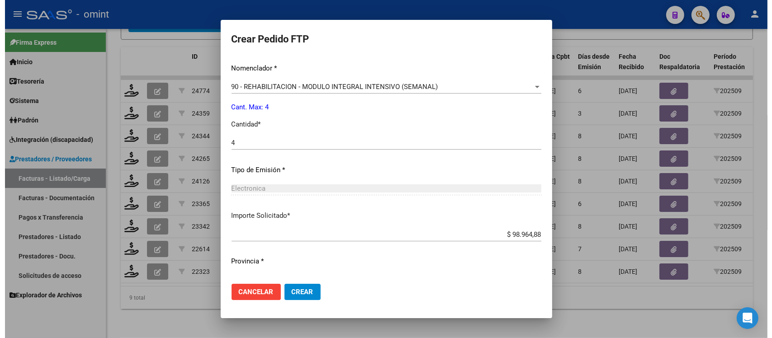
scroll to position [385, 0]
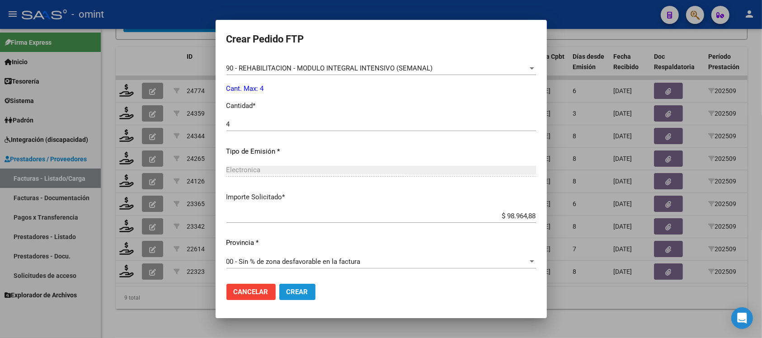
click at [295, 297] on button "Crear" at bounding box center [297, 292] width 36 height 16
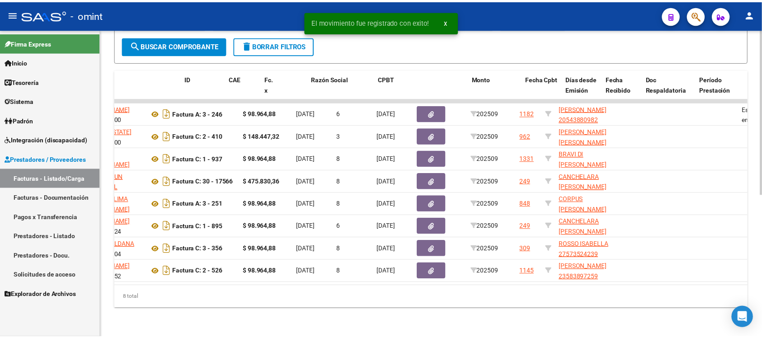
scroll to position [0, 0]
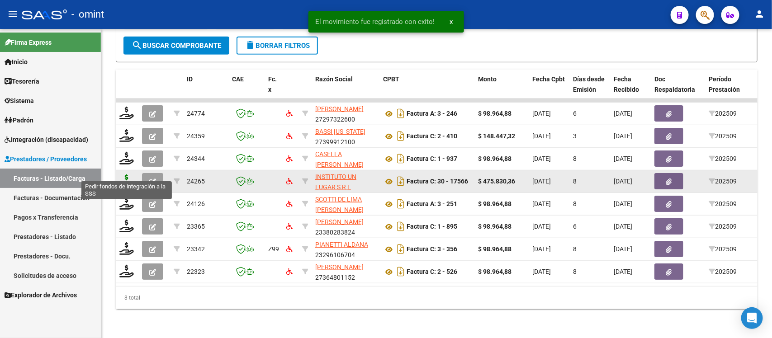
click at [127, 175] on icon at bounding box center [126, 181] width 14 height 13
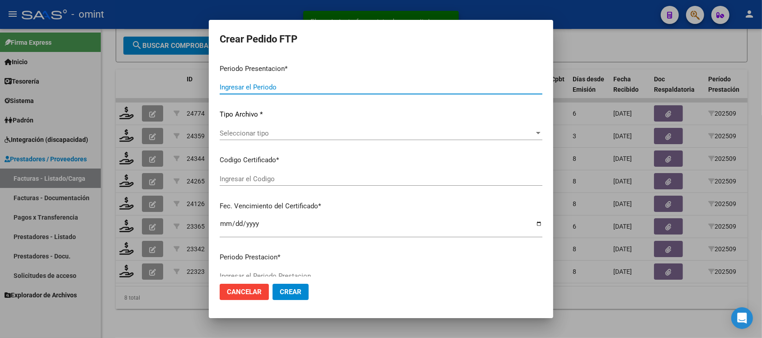
type input "202509"
type input "$ 475.830,36"
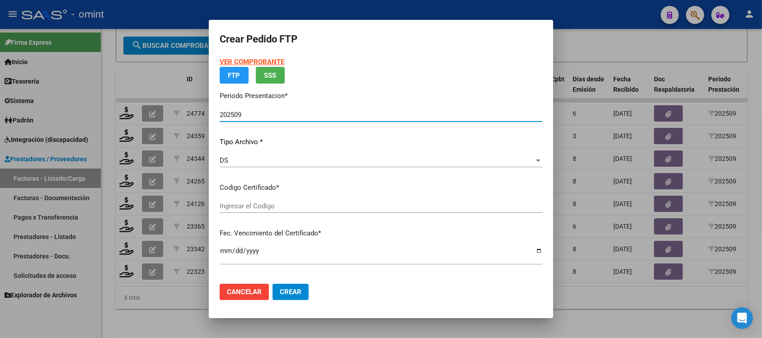
type input "5770281974"
type input "[DATE]"
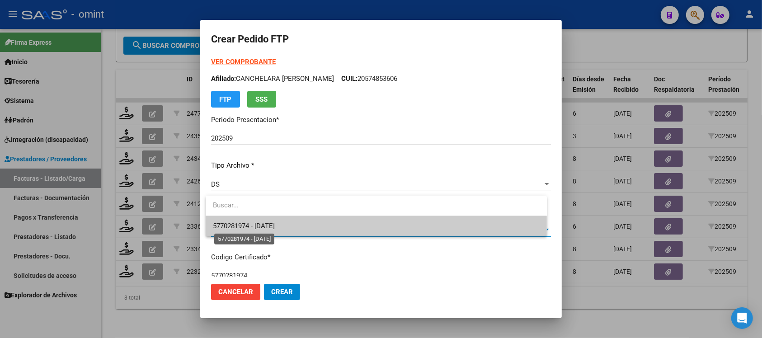
click at [275, 222] on span "5770281974 - [DATE]" at bounding box center [244, 226] width 62 height 8
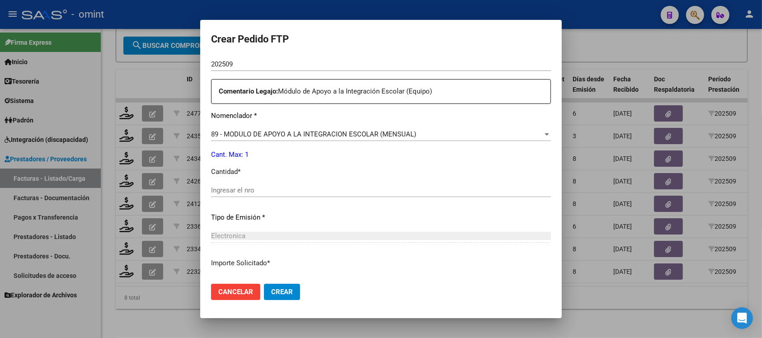
scroll to position [339, 0]
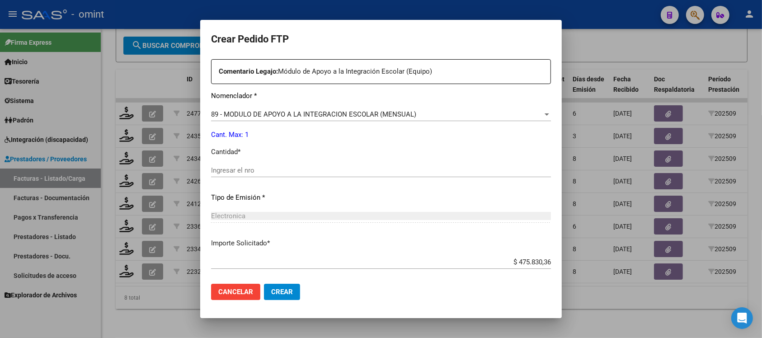
click at [255, 168] on input "Ingresar el nro" at bounding box center [381, 170] width 340 height 8
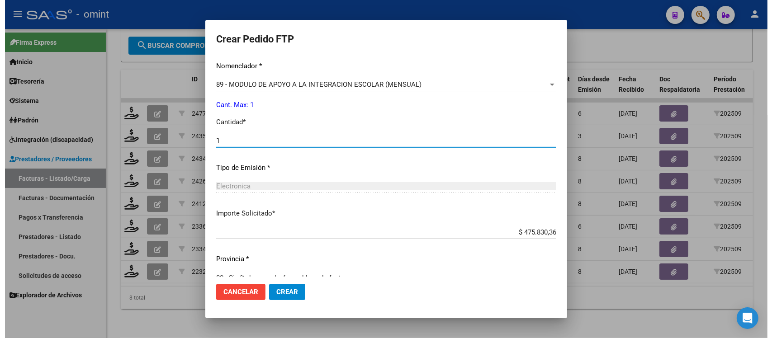
scroll to position [385, 0]
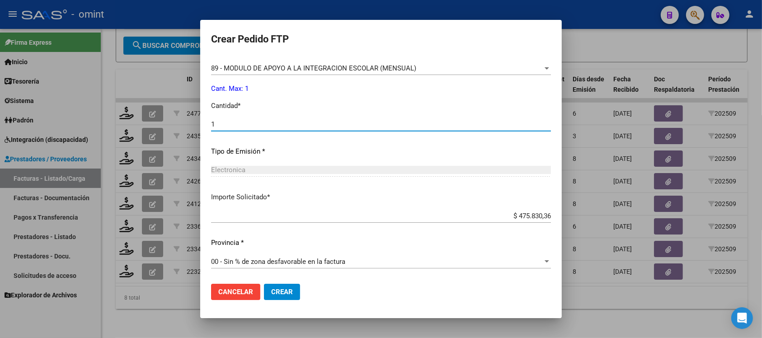
type input "1"
click at [283, 295] on span "Crear" at bounding box center [282, 292] width 22 height 8
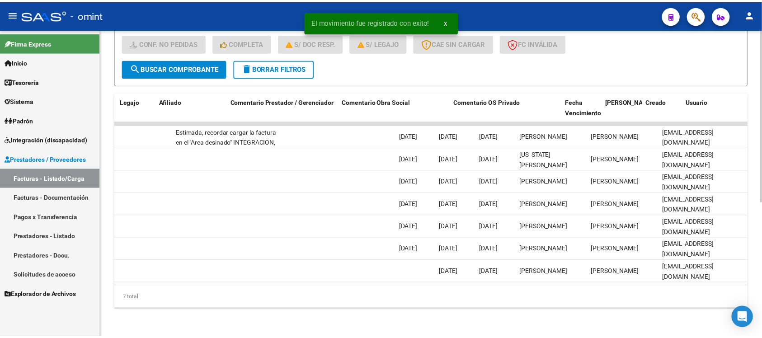
scroll to position [0, 0]
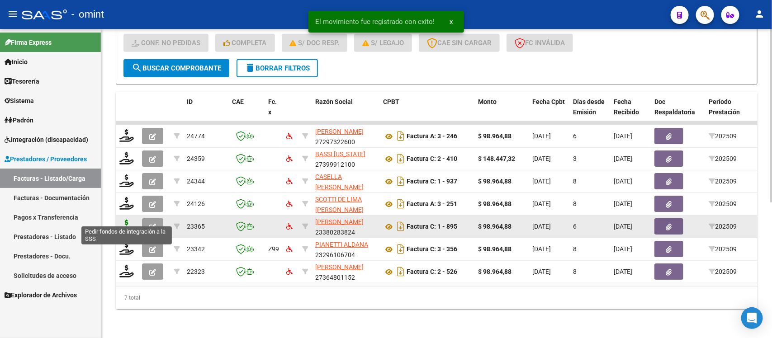
click at [126, 220] on icon at bounding box center [126, 226] width 14 height 13
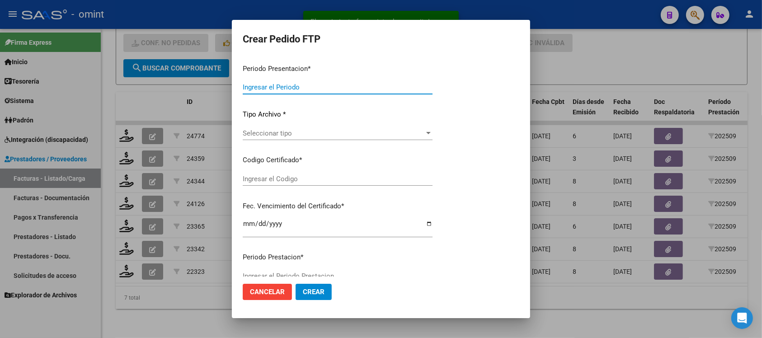
type input "202509"
type input "$ 98.964,88"
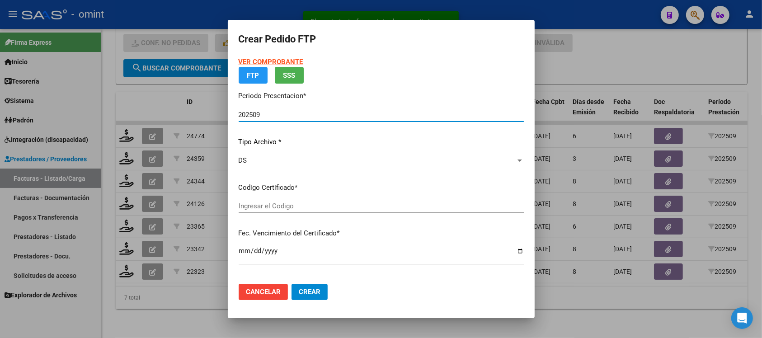
type input "5770281974"
type input "[DATE]"
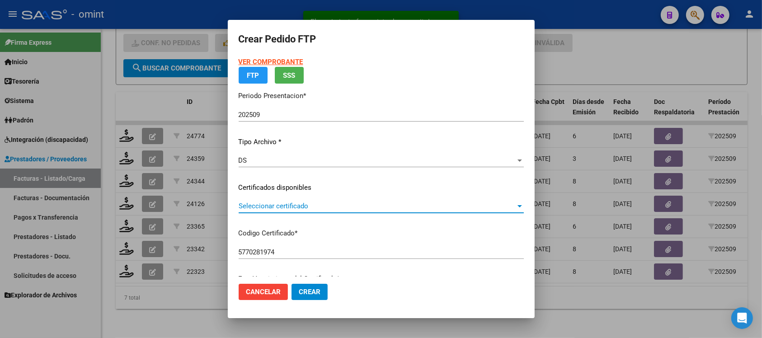
click at [277, 208] on span "Seleccionar certificado" at bounding box center [377, 206] width 277 height 8
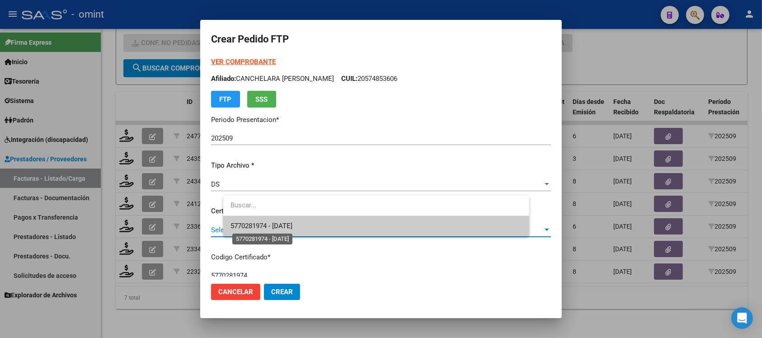
click at [292, 225] on span "5770281974 - [DATE]" at bounding box center [262, 226] width 62 height 8
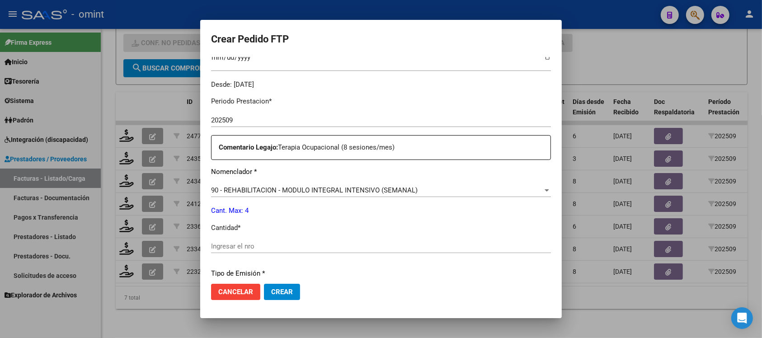
scroll to position [283, 0]
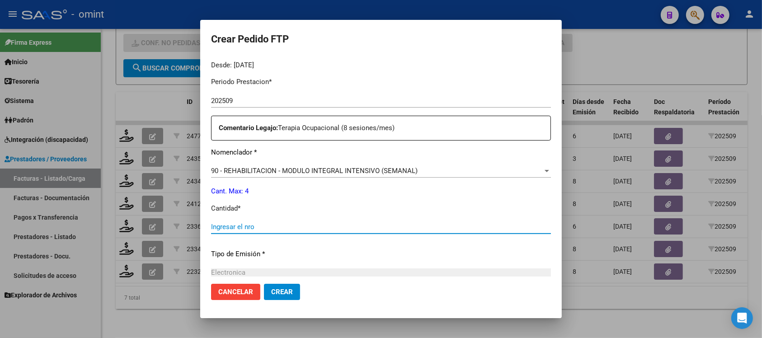
click at [260, 225] on input "Ingresar el nro" at bounding box center [381, 227] width 340 height 8
type input "4"
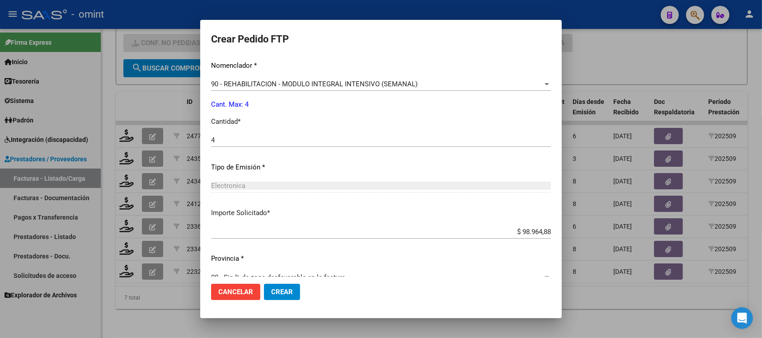
scroll to position [385, 0]
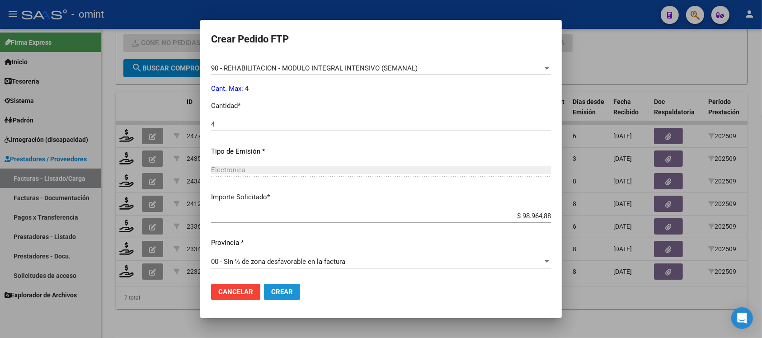
click at [277, 295] on span "Crear" at bounding box center [282, 292] width 22 height 8
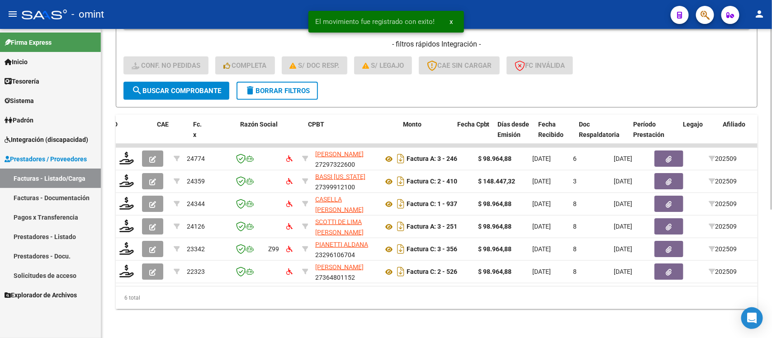
scroll to position [0, 0]
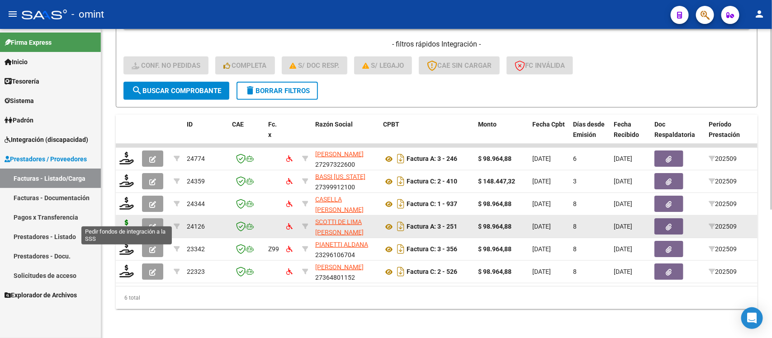
click at [127, 220] on icon at bounding box center [126, 226] width 14 height 13
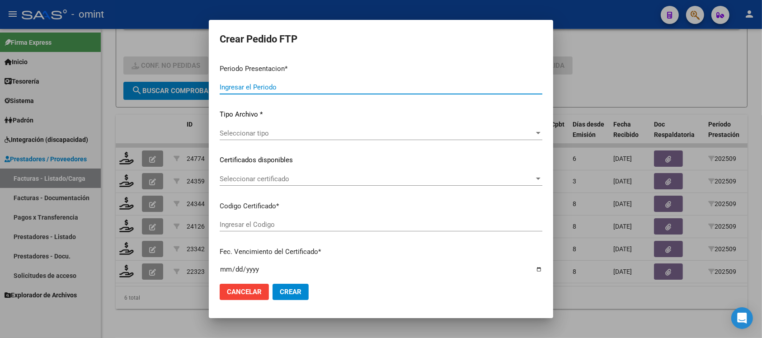
type input "202509"
type input "$ 98.964,88"
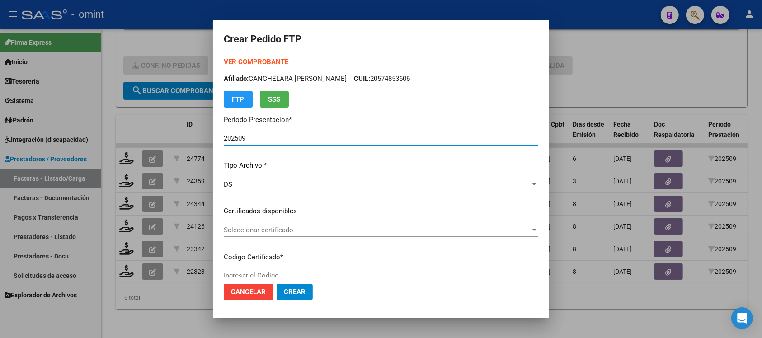
type input "9348226335"
type input "[DATE]"
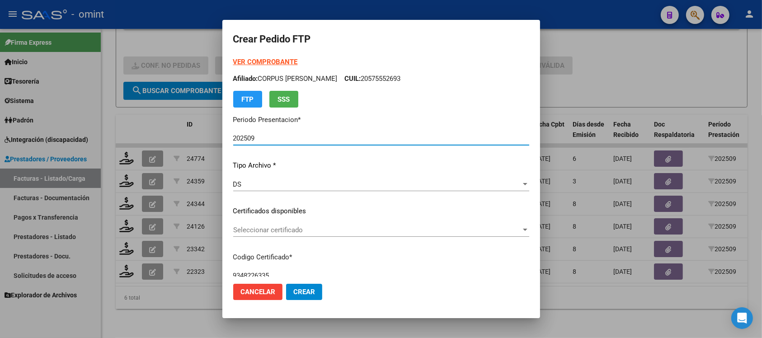
click at [290, 227] on span "Seleccionar certificado" at bounding box center [377, 230] width 288 height 8
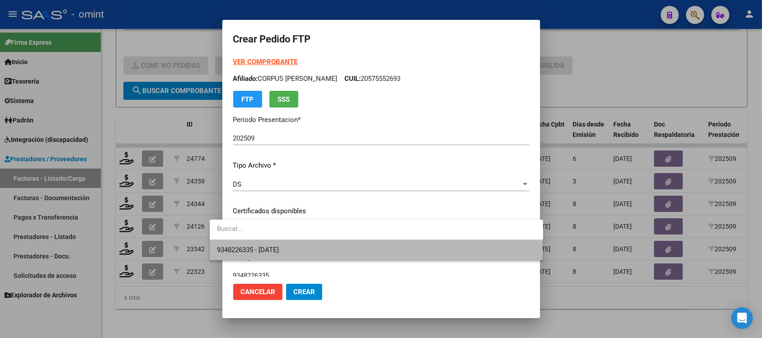
click at [314, 245] on span "9348226335 - [DATE]" at bounding box center [376, 250] width 319 height 20
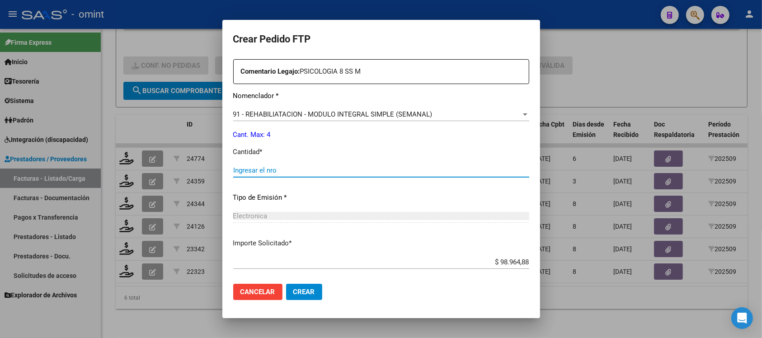
click at [273, 166] on input "Ingresar el nro" at bounding box center [381, 170] width 296 height 8
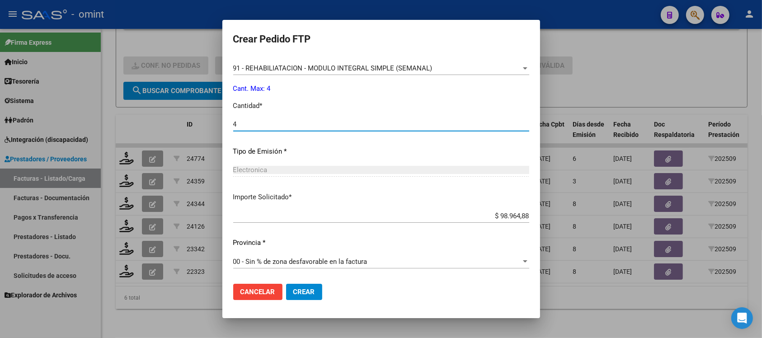
type input "4"
click at [293, 295] on span "Crear" at bounding box center [304, 292] width 22 height 8
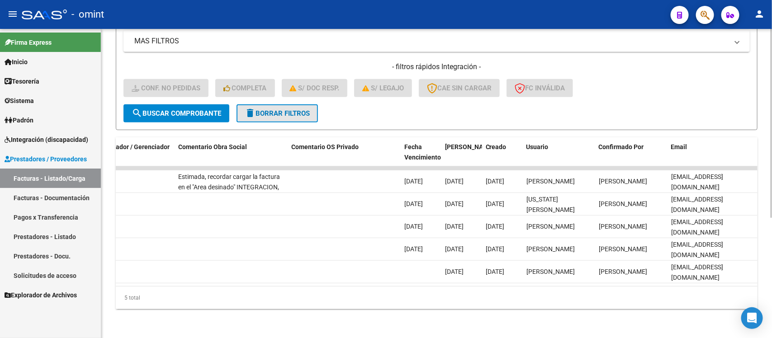
click at [296, 109] on button "delete Borrar Filtros" at bounding box center [276, 113] width 81 height 18
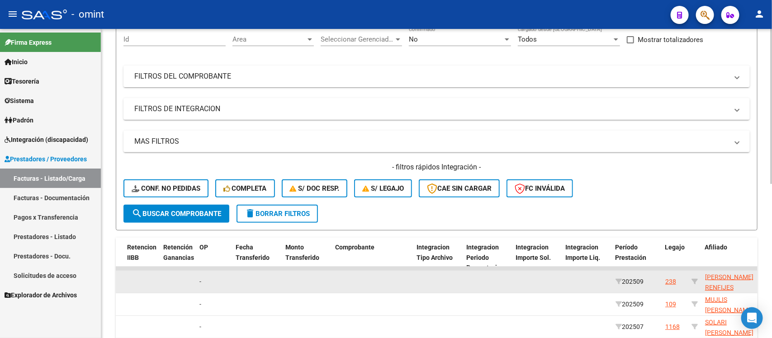
scroll to position [197, 0]
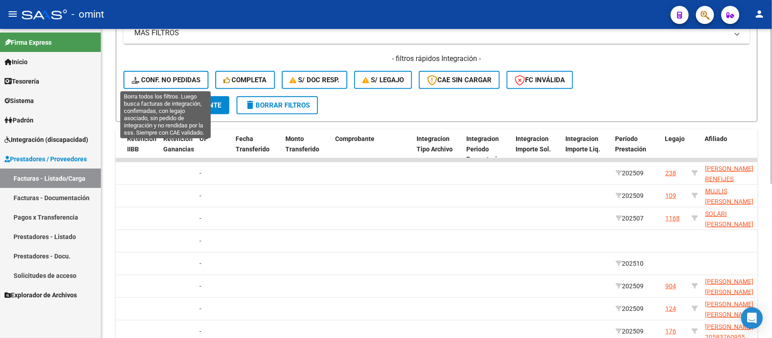
click at [168, 73] on button "Conf. no pedidas" at bounding box center [165, 80] width 85 height 18
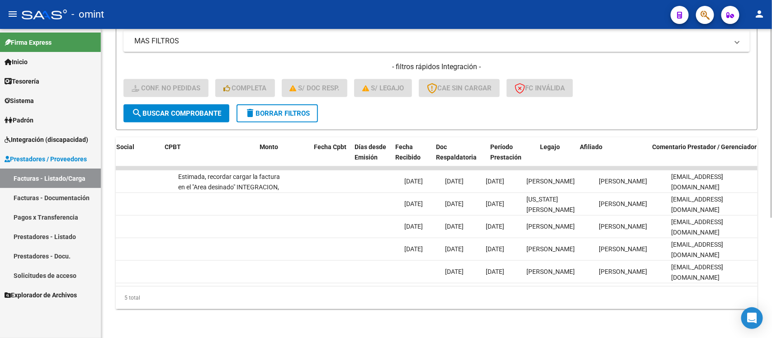
scroll to position [0, 0]
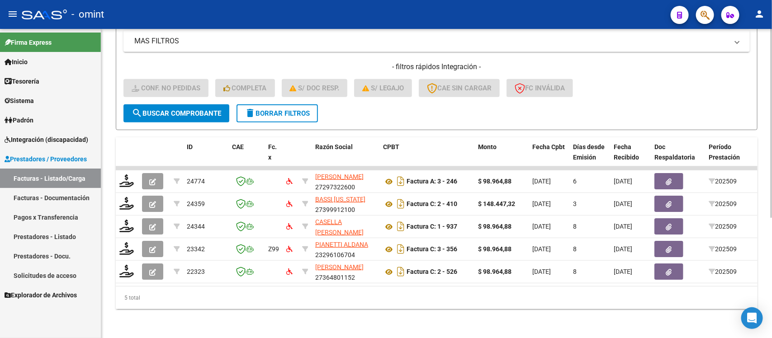
click at [266, 109] on button "delete Borrar Filtros" at bounding box center [276, 113] width 81 height 18
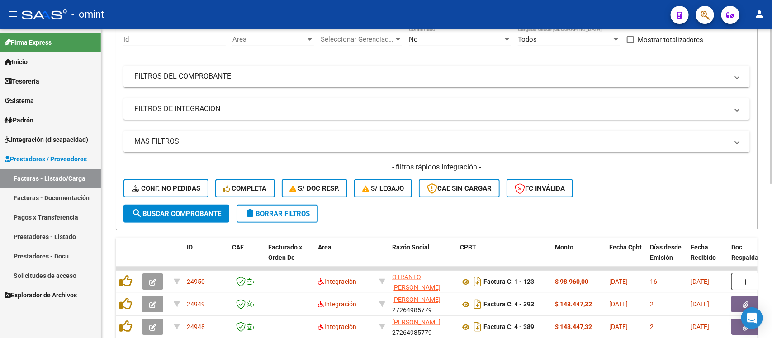
scroll to position [197, 0]
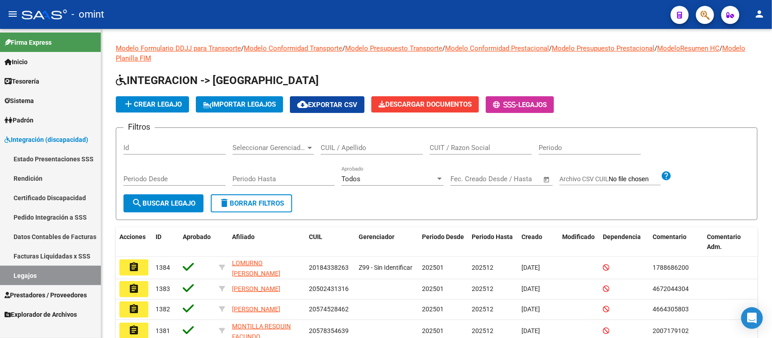
click at [50, 84] on link "Tesorería" at bounding box center [50, 80] width 101 height 19
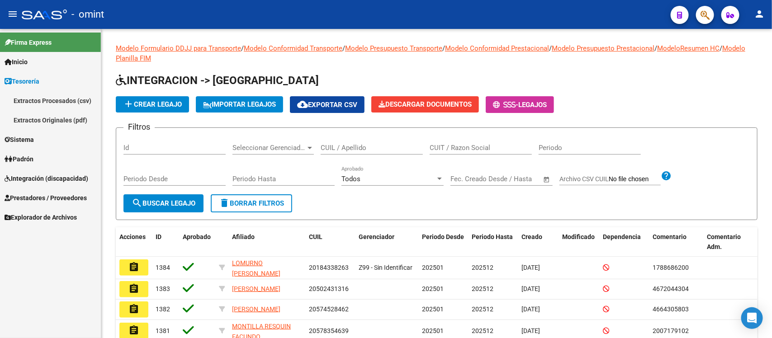
click at [33, 142] on span "Sistema" at bounding box center [19, 140] width 29 height 10
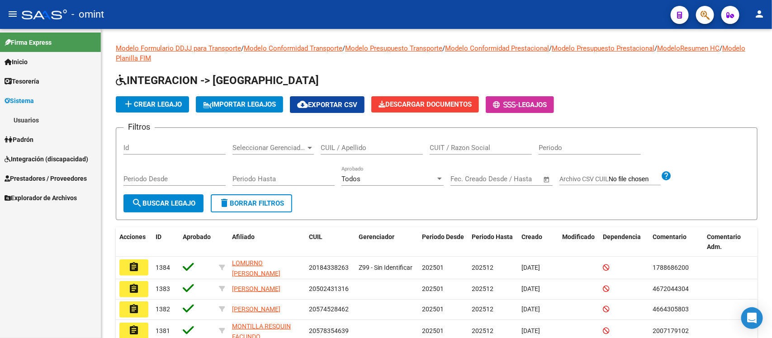
click at [46, 127] on link "Usuarios" at bounding box center [50, 119] width 101 height 19
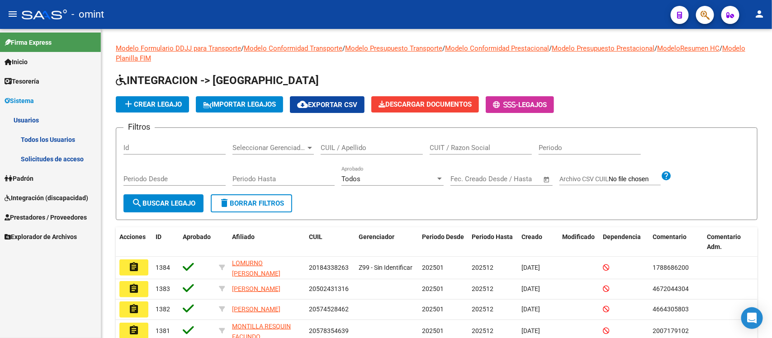
click at [54, 142] on link "Todos los Usuarios" at bounding box center [50, 139] width 101 height 19
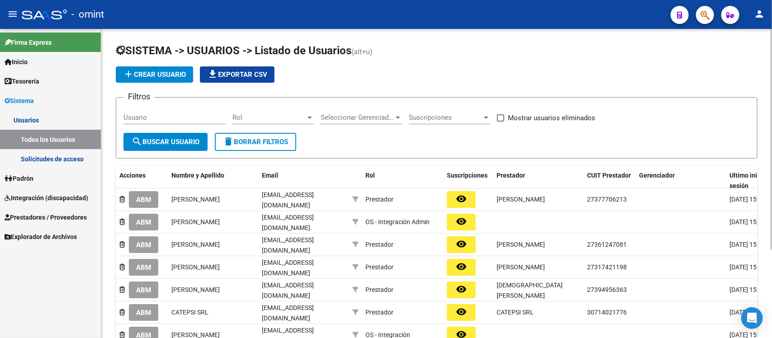
click at [173, 121] on div "Usuario" at bounding box center [174, 114] width 102 height 19
paste input "vickyynieto@hotmail.com"
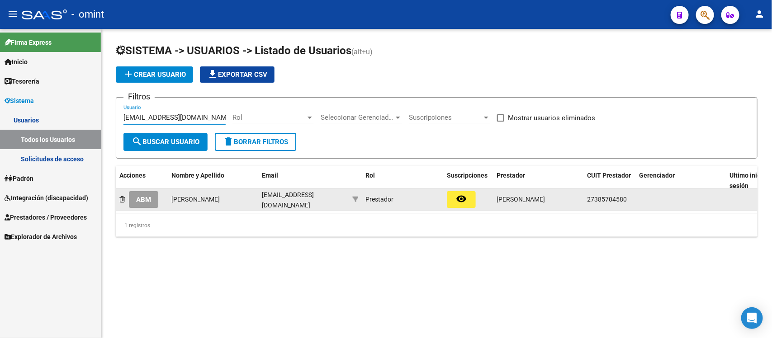
type input "vickyynieto@hotmail.com"
click at [145, 196] on span "ABM" at bounding box center [143, 200] width 15 height 8
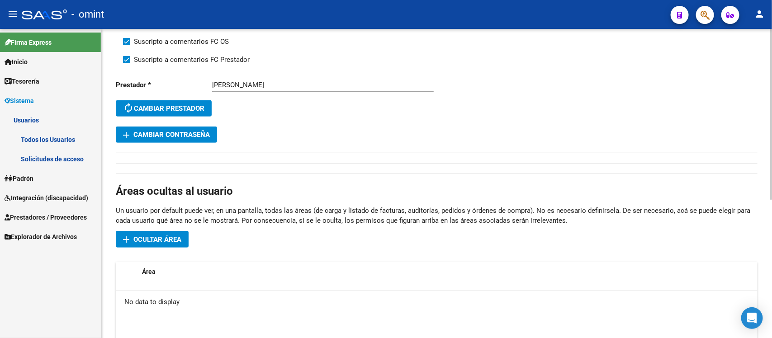
scroll to position [170, 0]
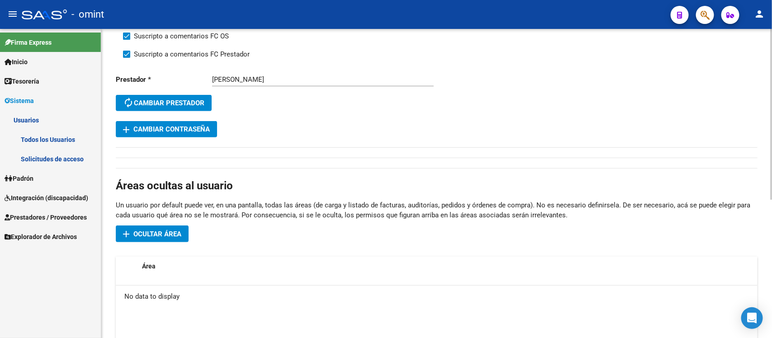
click at [173, 127] on span "add Cambiar Contraseña" at bounding box center [166, 129] width 87 height 8
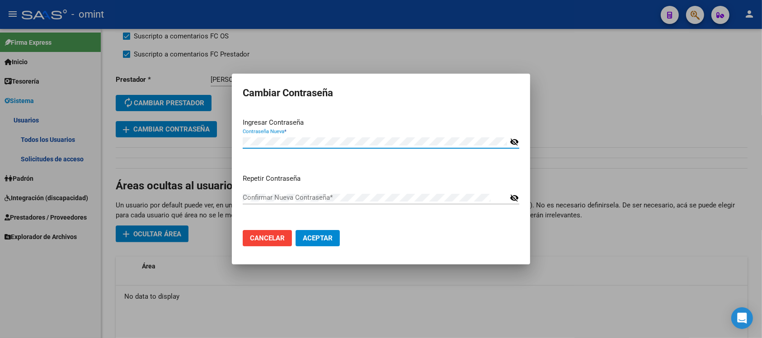
click at [516, 137] on mat-icon "visibility_off" at bounding box center [514, 142] width 9 height 11
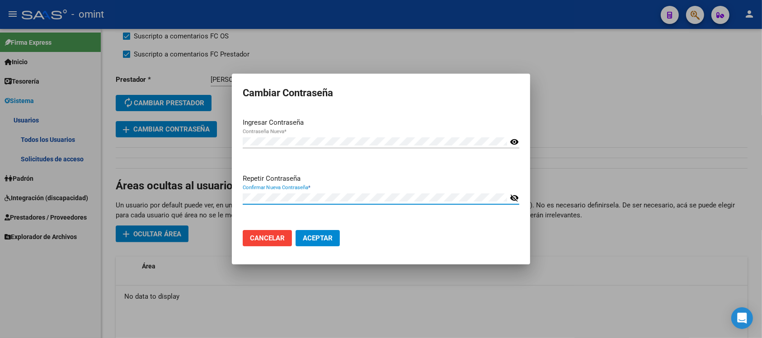
click at [516, 200] on mat-icon "visibility_off" at bounding box center [514, 198] width 9 height 11
click at [326, 236] on span "Aceptar" at bounding box center [318, 238] width 30 height 8
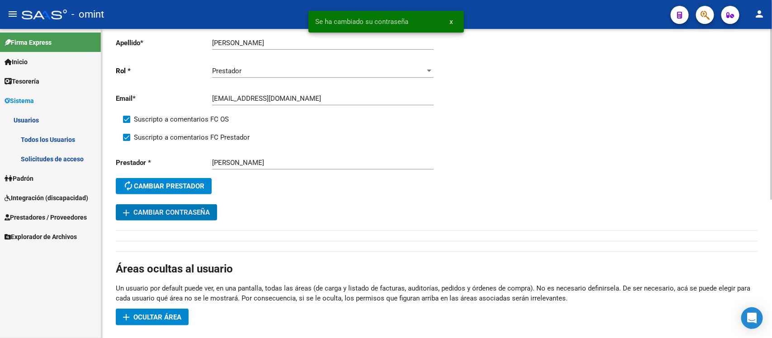
scroll to position [0, 0]
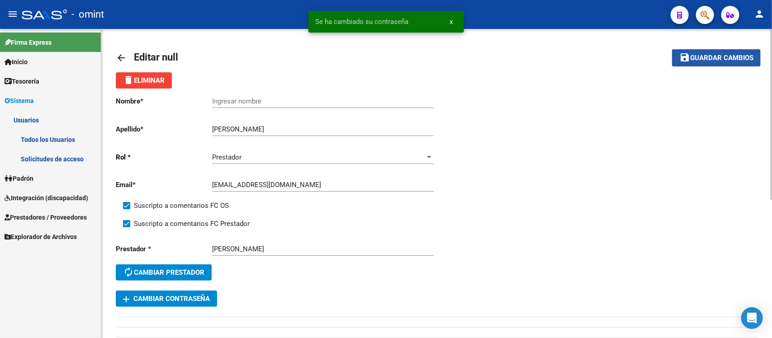
click at [724, 60] on span "Guardar cambios" at bounding box center [721, 58] width 63 height 8
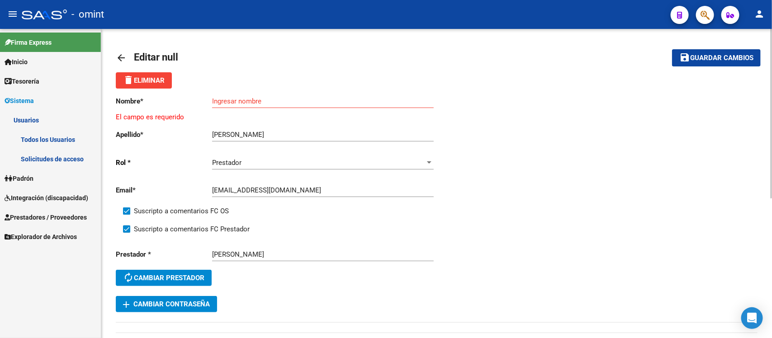
click at [120, 55] on mat-icon "arrow_back" at bounding box center [121, 57] width 11 height 11
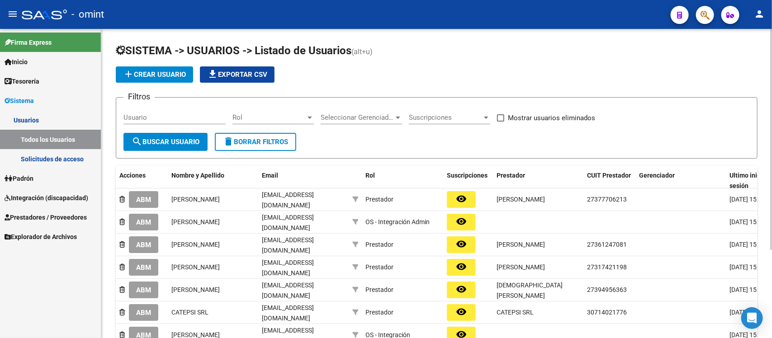
click at [52, 118] on link "Usuarios" at bounding box center [50, 119] width 101 height 19
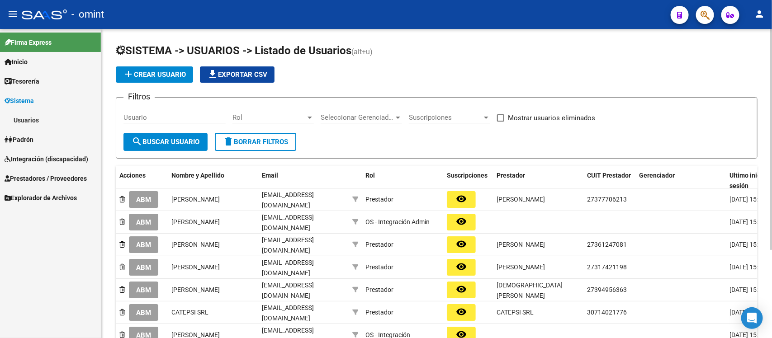
click at [44, 119] on link "Usuarios" at bounding box center [50, 119] width 101 height 19
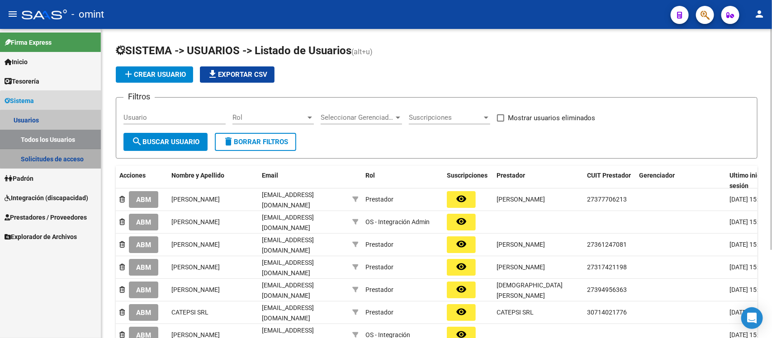
click at [57, 152] on link "Solicitudes de acceso" at bounding box center [50, 158] width 101 height 19
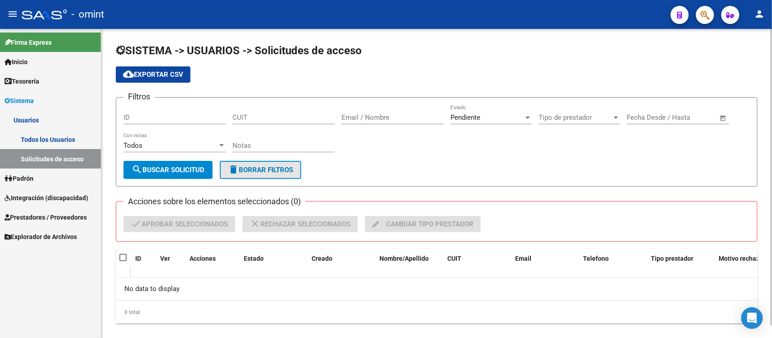
click at [247, 161] on button "delete Borrar Filtros" at bounding box center [260, 170] width 81 height 18
click at [270, 164] on button "delete Borrar Filtros" at bounding box center [260, 170] width 81 height 18
